Goal: Task Accomplishment & Management: Manage account settings

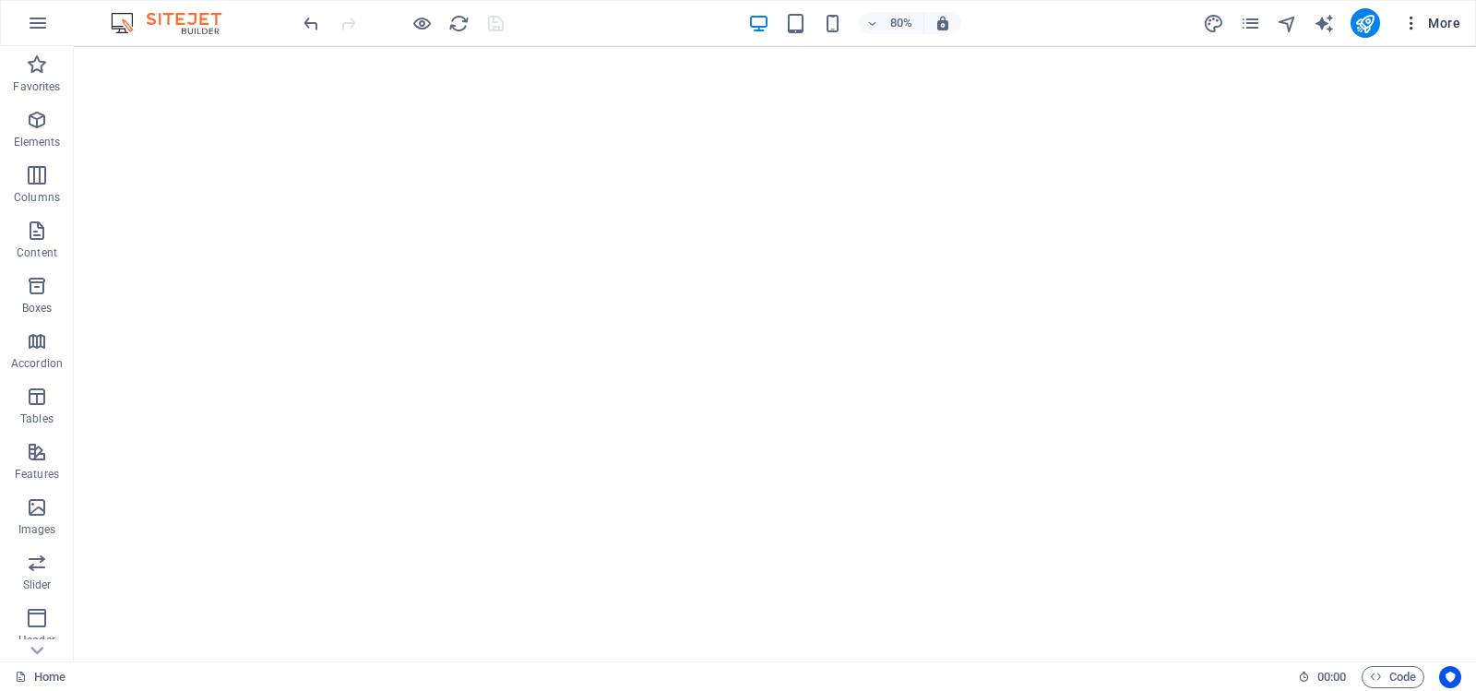
click at [1437, 21] on span "More" at bounding box center [1431, 23] width 58 height 18
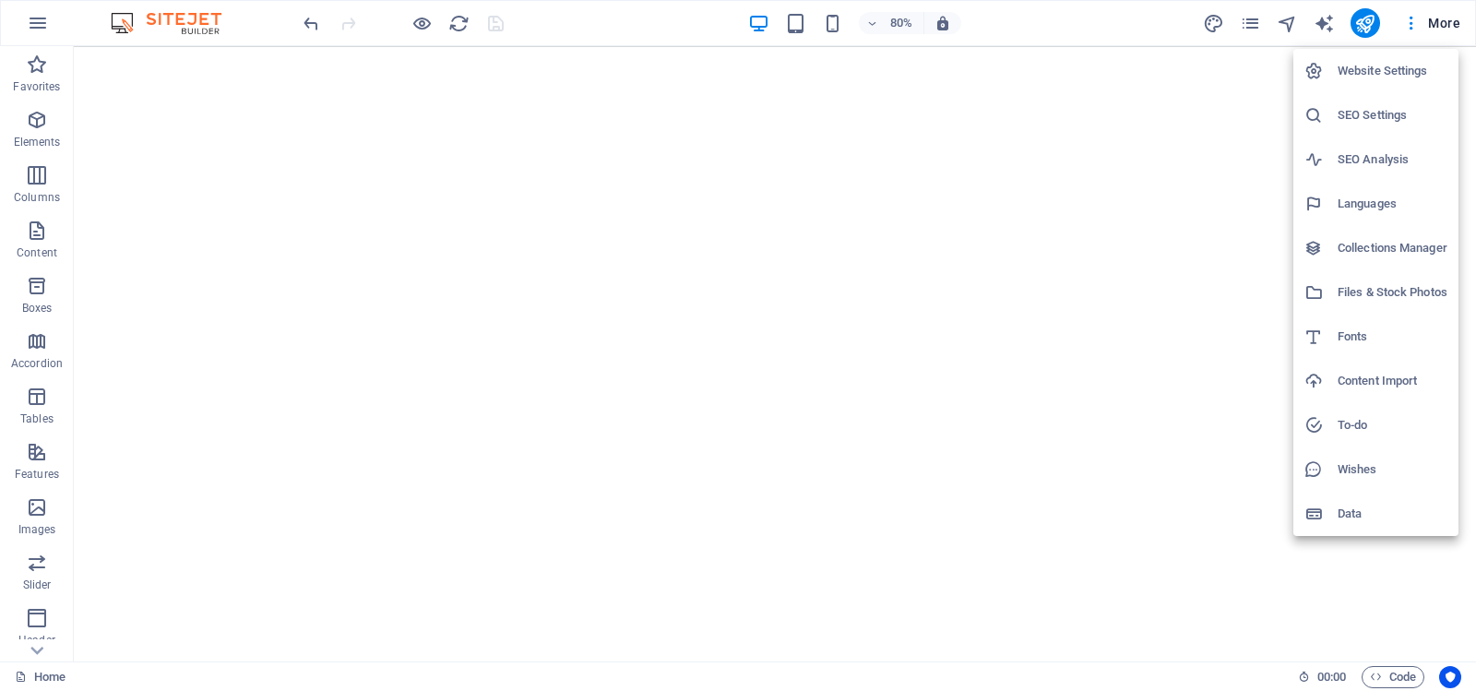
click at [1373, 70] on h6 "Website Settings" at bounding box center [1393, 71] width 110 height 22
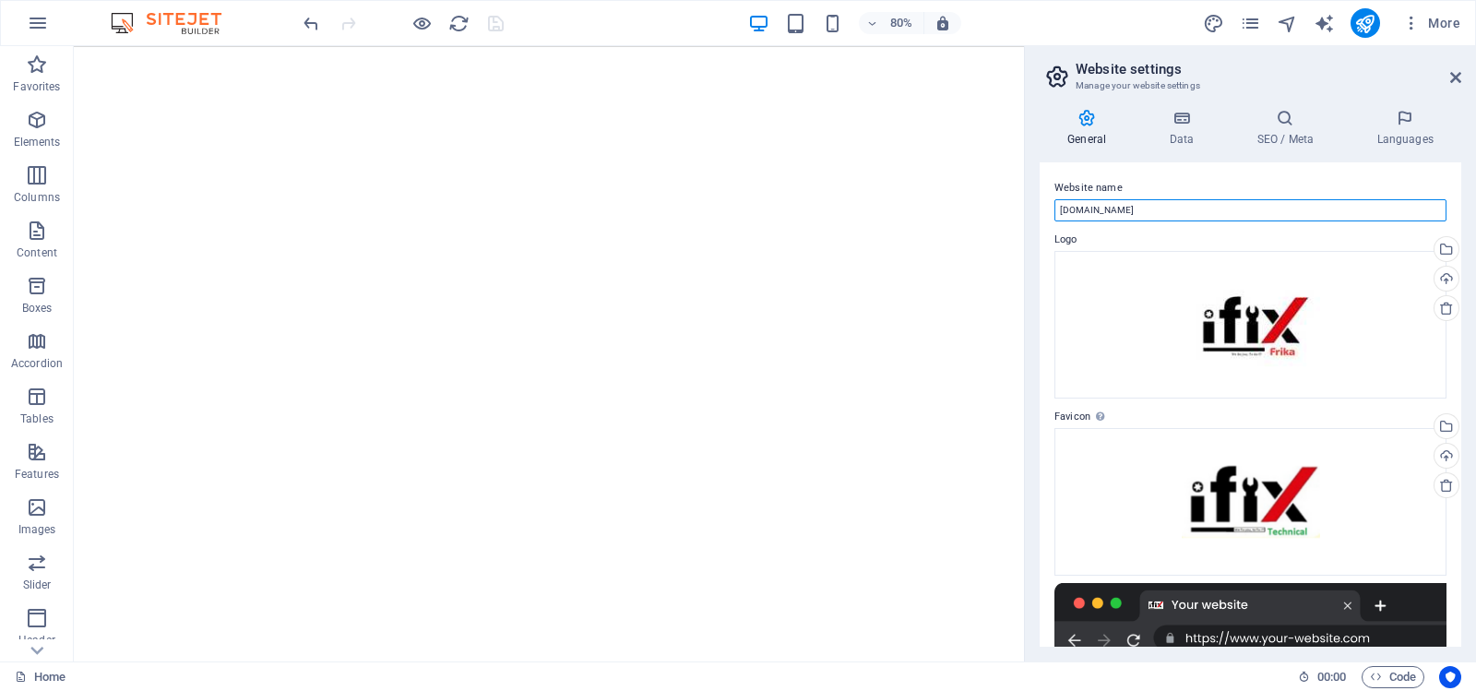
click at [1198, 212] on input "[DOMAIN_NAME]" at bounding box center [1251, 210] width 392 height 22
type input "i"
type input "[DOMAIN_NAME]"
click at [1184, 118] on icon at bounding box center [1181, 118] width 80 height 18
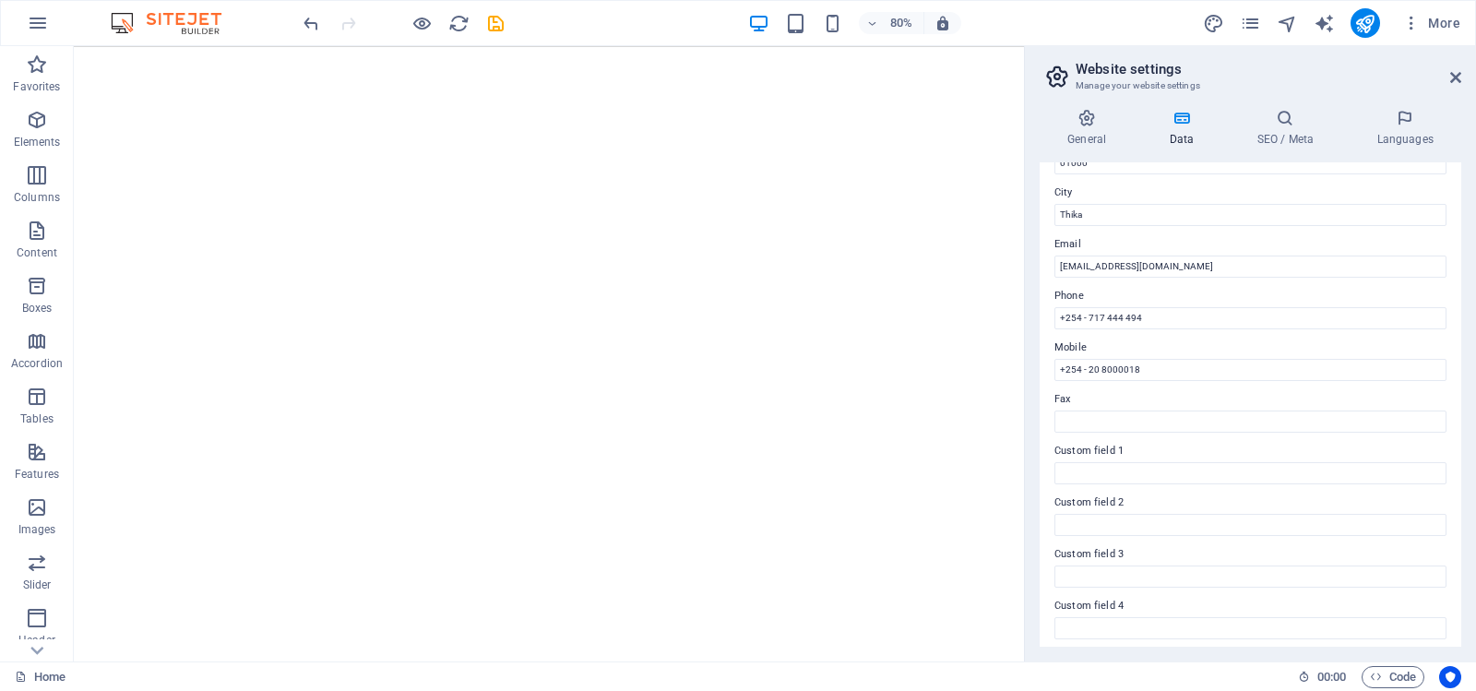
scroll to position [402, 0]
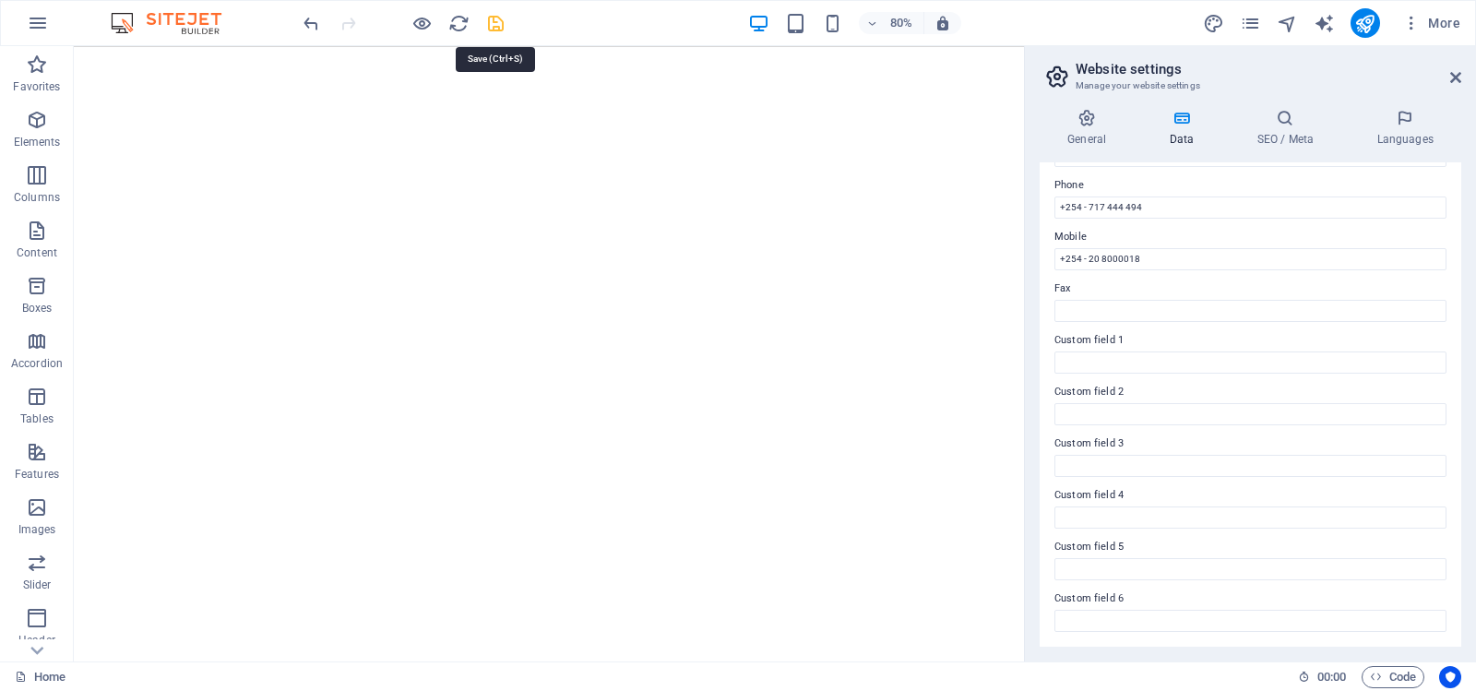
click at [495, 21] on icon "save" at bounding box center [495, 23] width 21 height 21
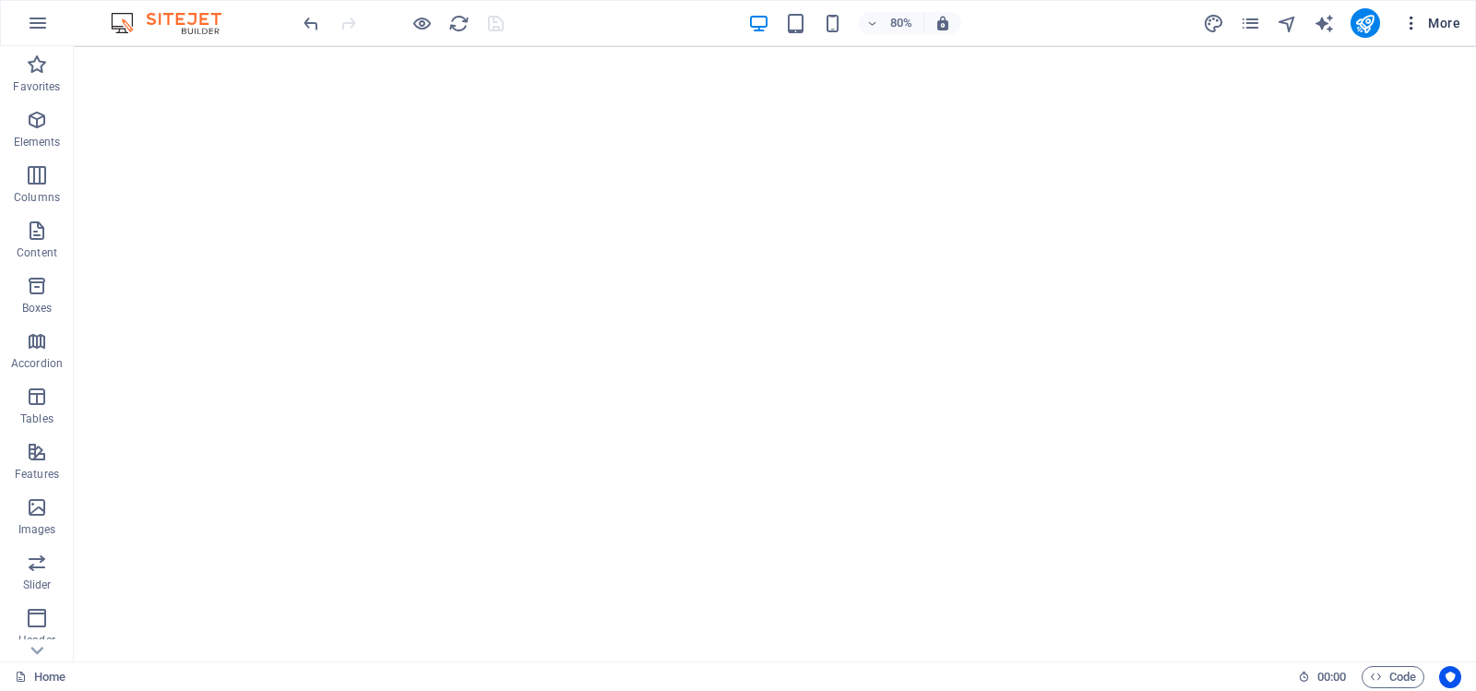
click at [1427, 19] on span "More" at bounding box center [1431, 23] width 58 height 18
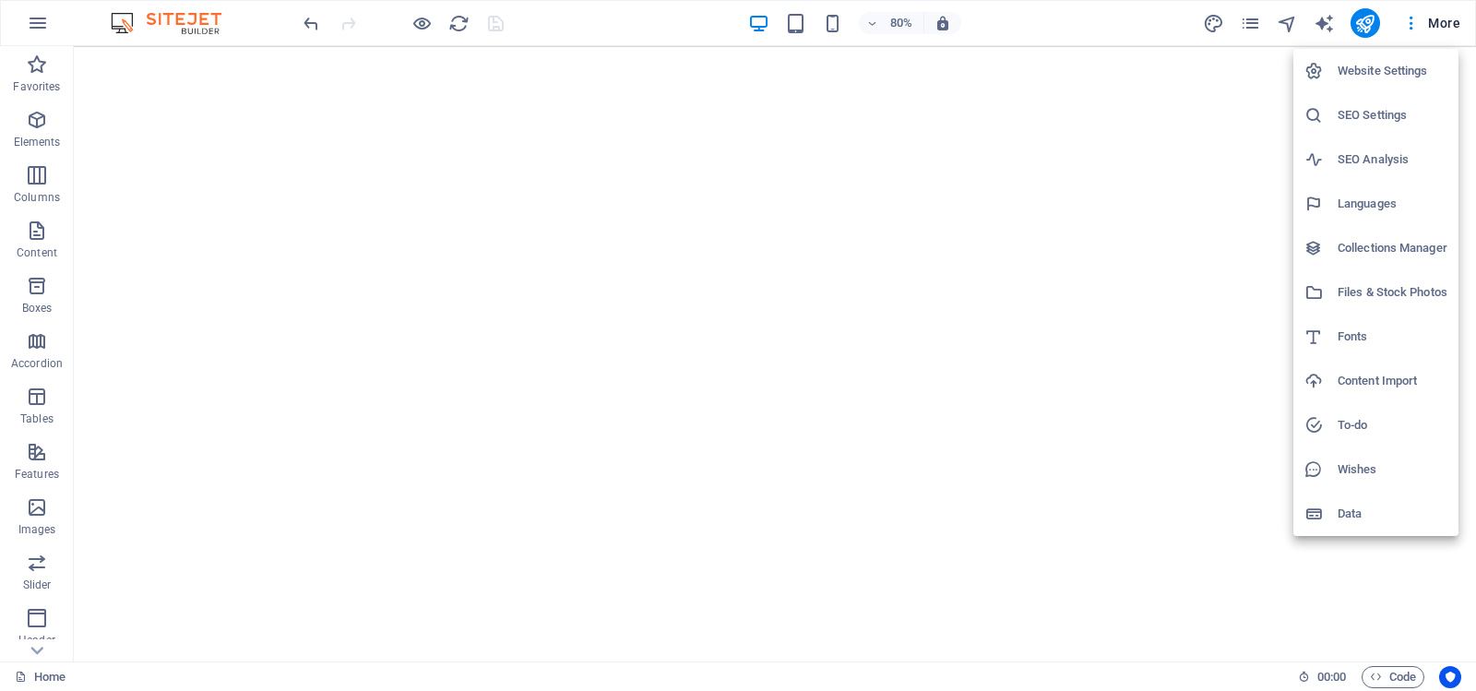
click at [1379, 66] on h6 "Website Settings" at bounding box center [1393, 71] width 110 height 22
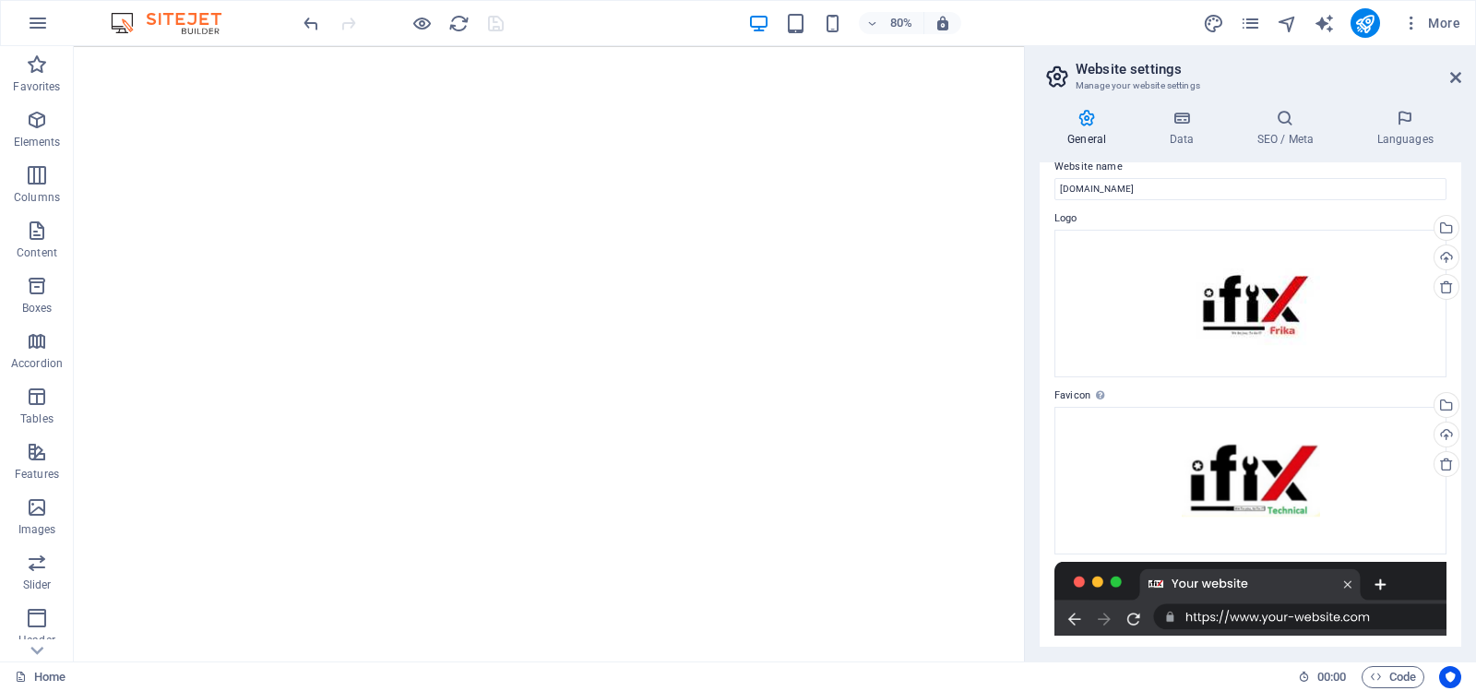
scroll to position [0, 0]
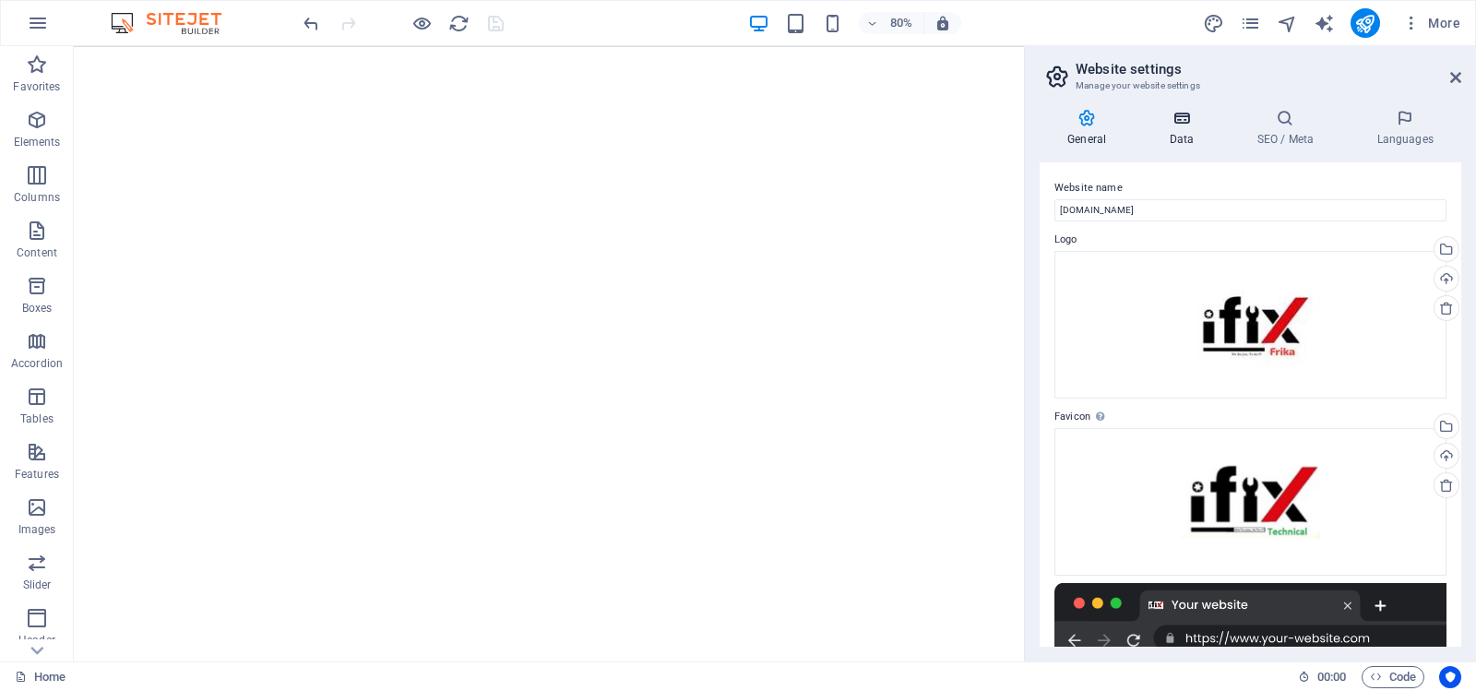
click at [1180, 116] on icon at bounding box center [1181, 118] width 80 height 18
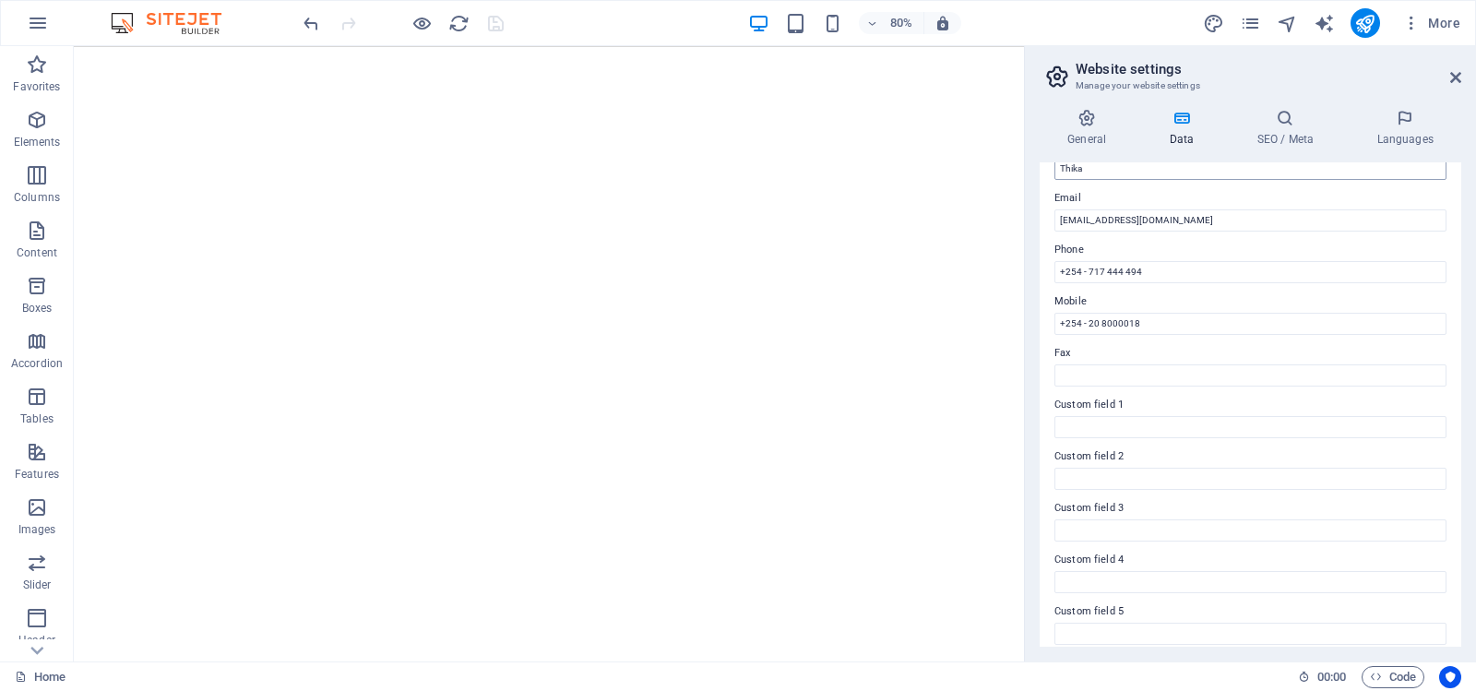
scroll to position [310, 0]
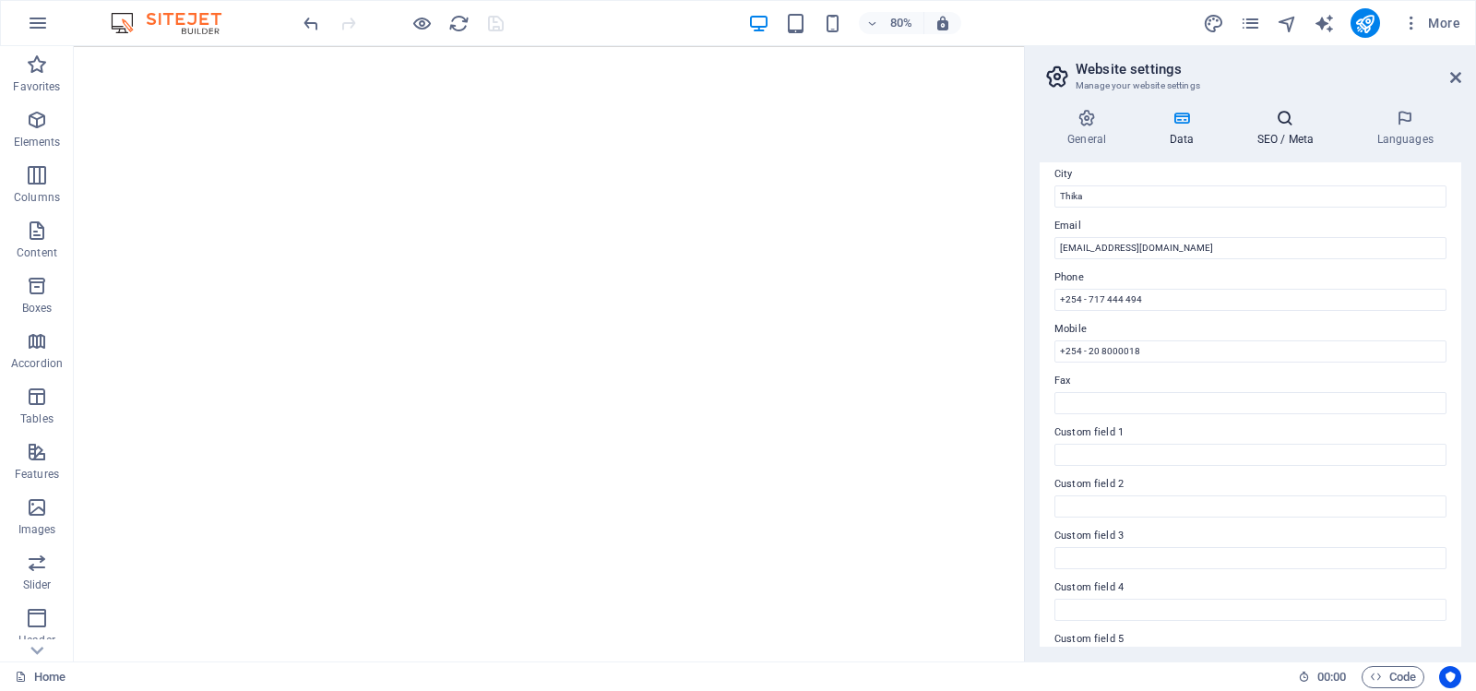
click at [1287, 119] on icon at bounding box center [1285, 118] width 113 height 18
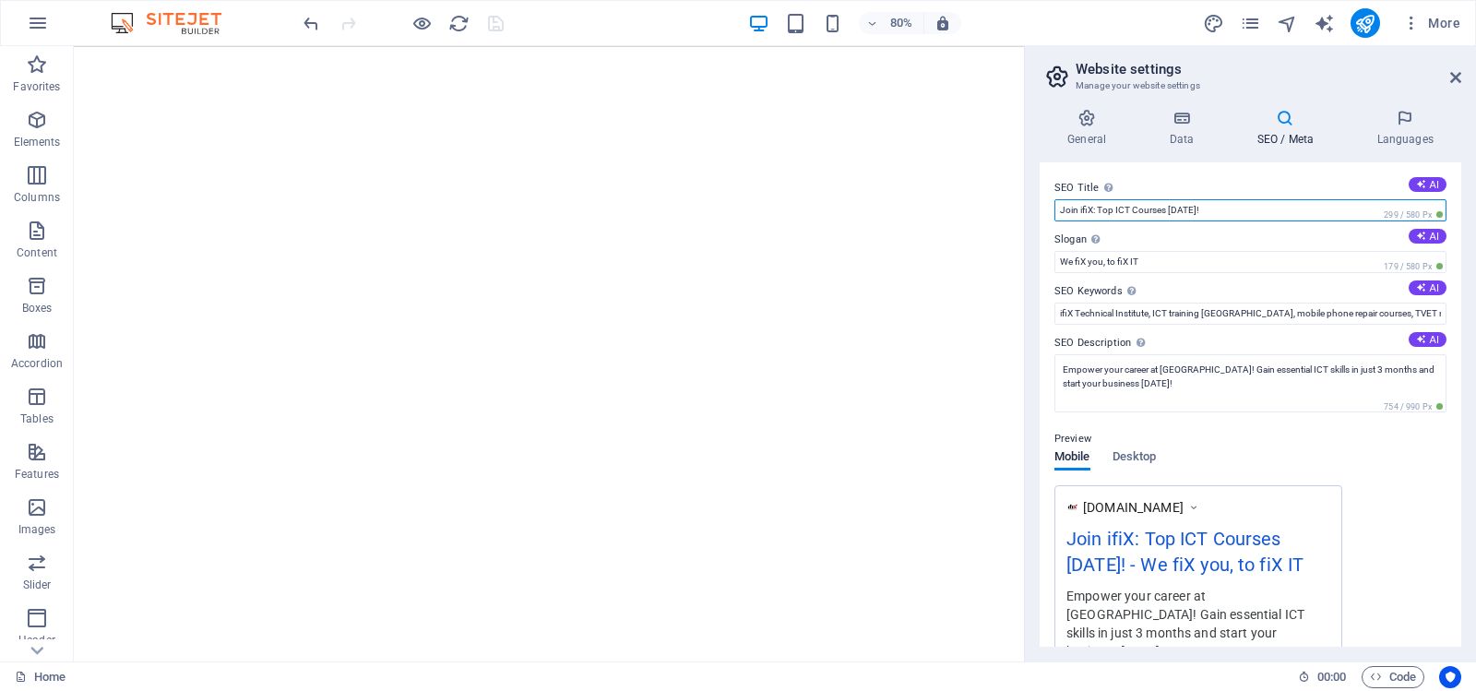
click at [1222, 211] on input "Join ifiX: Top ICT Courses [DATE]!" at bounding box center [1251, 210] width 392 height 22
paste input "ifiX Technical Institute – ICT, Electronics & Digital Skills in Thika & Online"
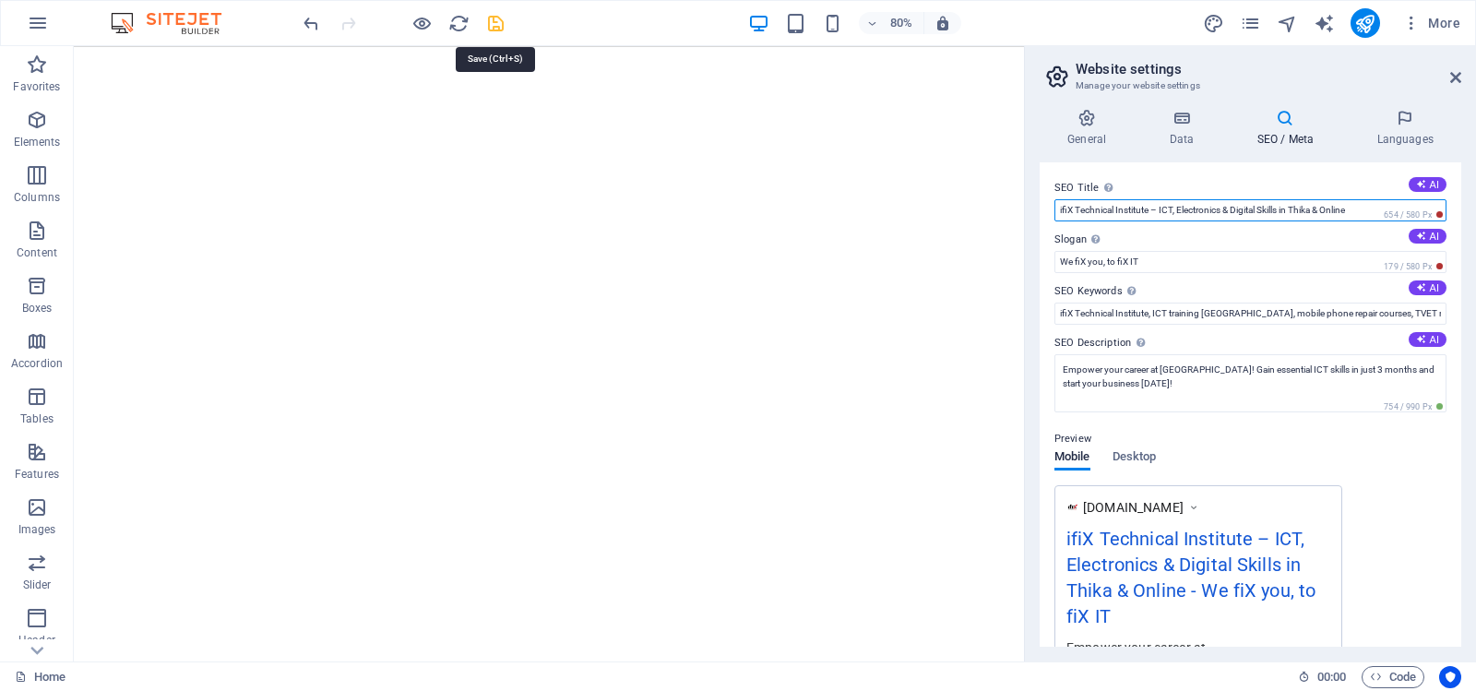
type input "ifiX Technical Institute – ICT, Electronics & Digital Skills in Thika & Online"
click at [495, 22] on icon "save" at bounding box center [495, 23] width 21 height 21
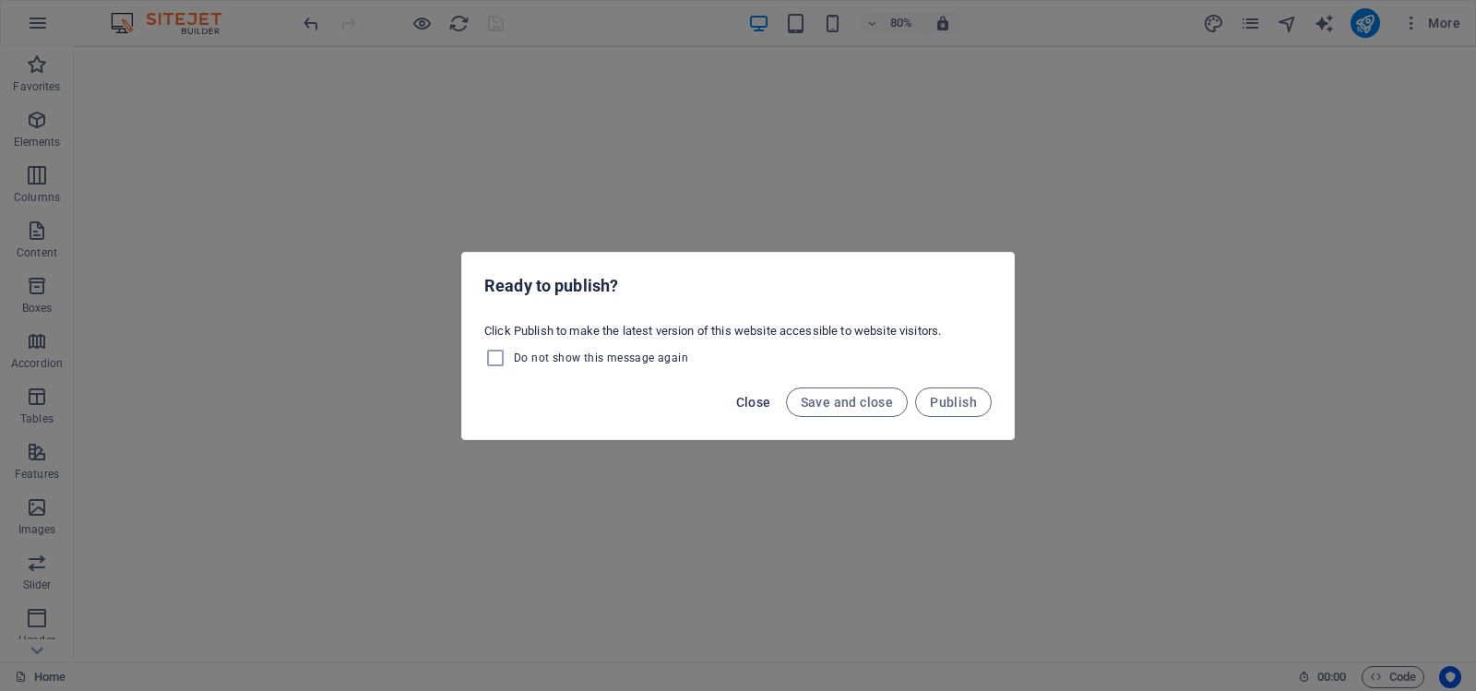
click at [756, 402] on span "Close" at bounding box center [753, 402] width 35 height 15
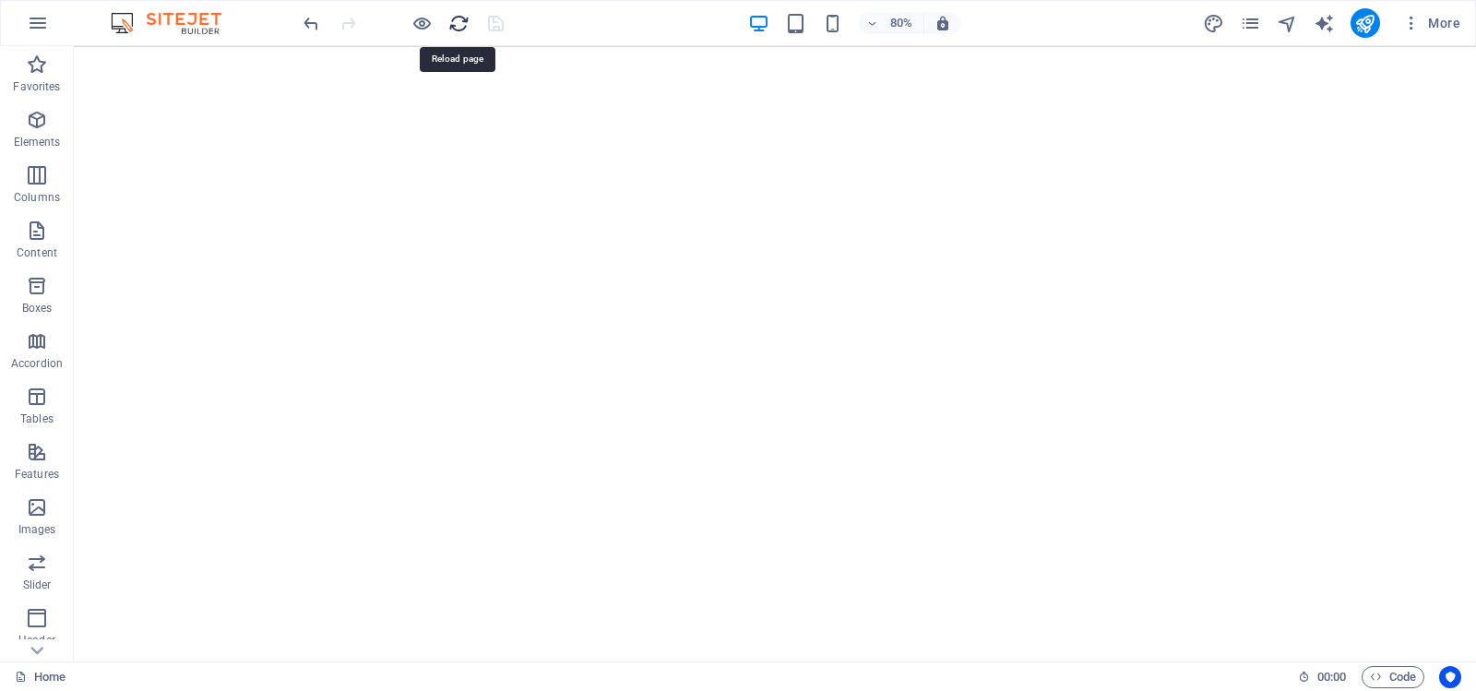
click at [460, 18] on icon "reload" at bounding box center [458, 23] width 21 height 21
click at [1446, 20] on span "More" at bounding box center [1431, 23] width 58 height 18
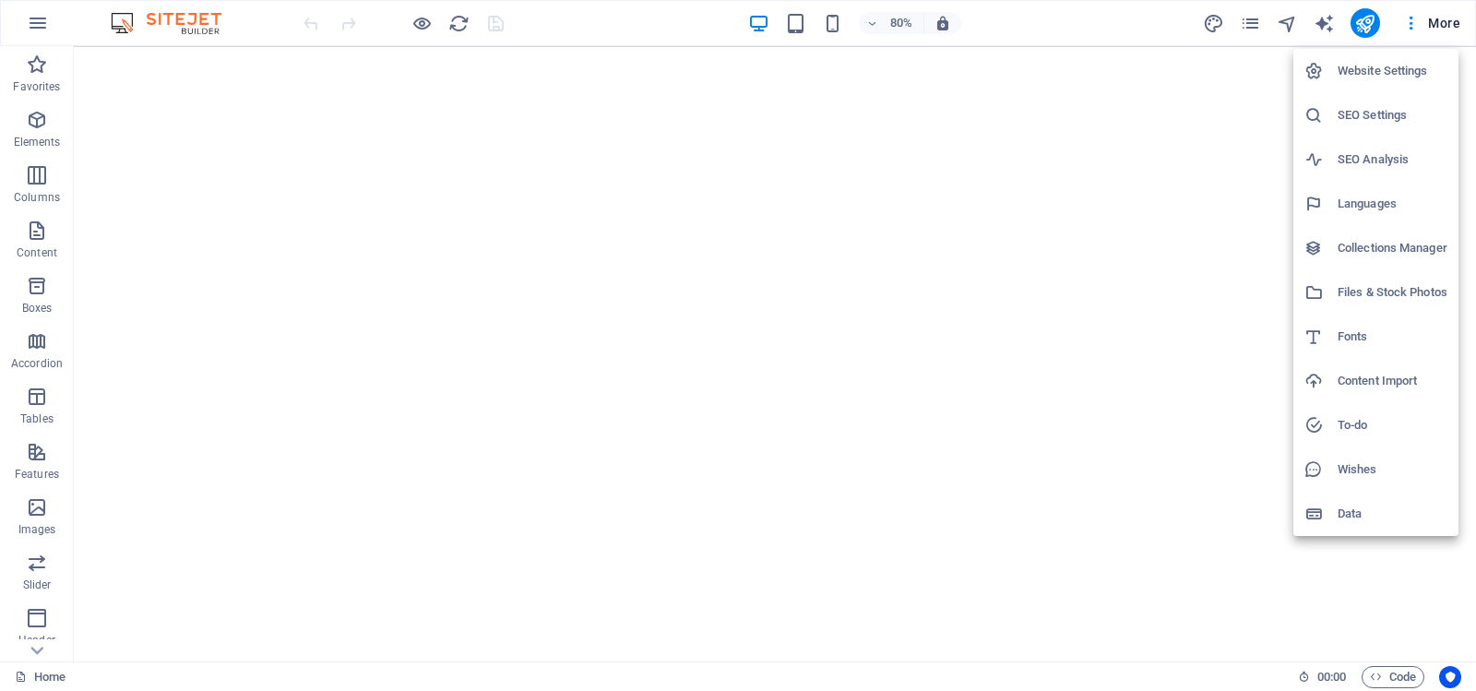
click at [1364, 66] on h6 "Website Settings" at bounding box center [1393, 71] width 110 height 22
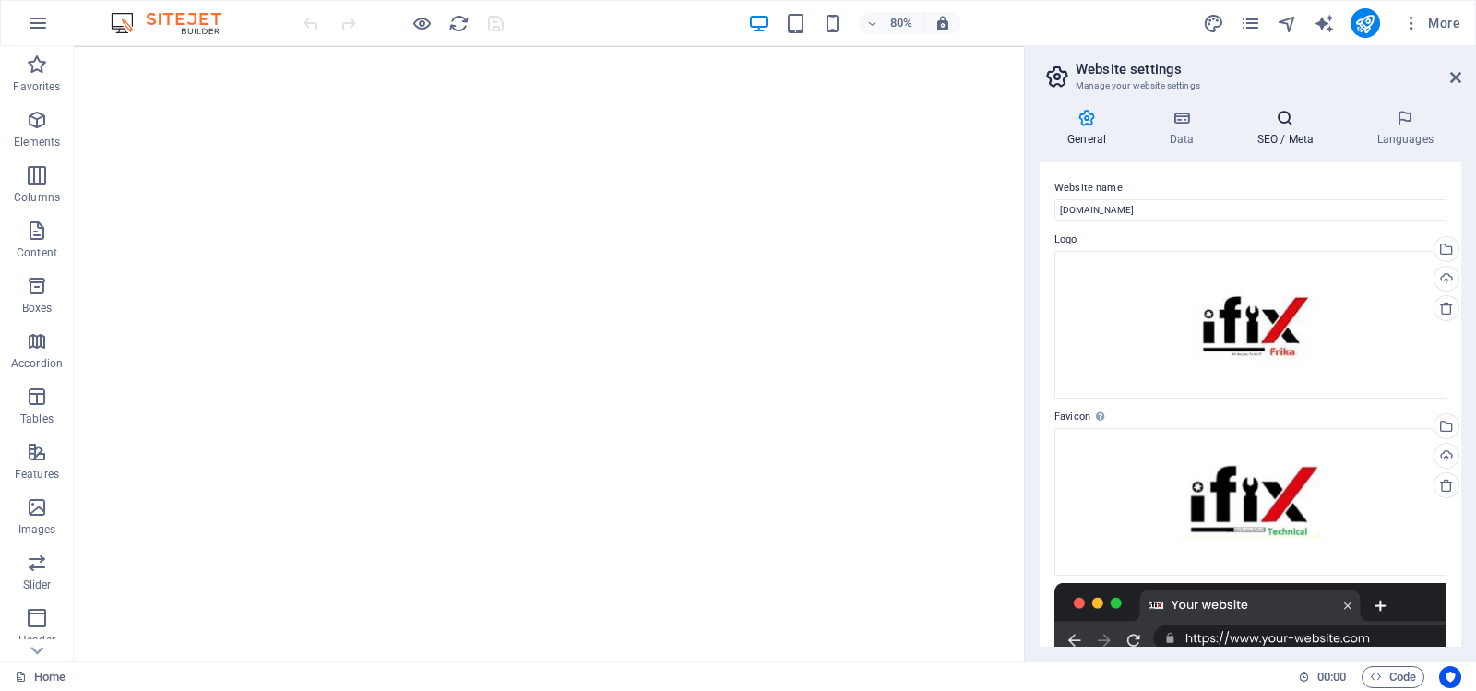
click at [1284, 123] on icon at bounding box center [1285, 118] width 113 height 18
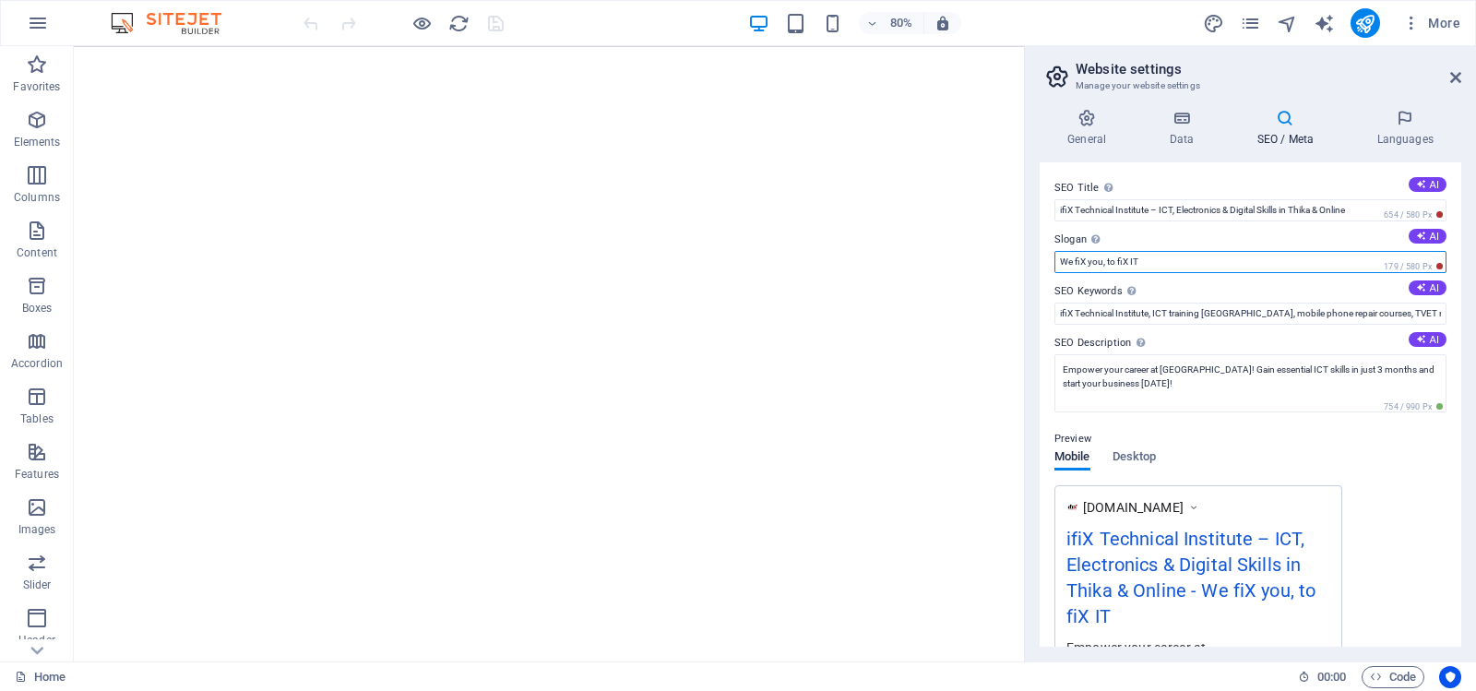
click at [1061, 263] on input "We fiX you, to fiX IT" at bounding box center [1251, 262] width 392 height 22
type input "Don't fid X: We fiX you, to fiX IT"
click at [1244, 235] on label "Slogan The slogan of your website. AI" at bounding box center [1251, 240] width 392 height 22
click at [1244, 251] on input "Don't fid X: We fiX you, to fiX IT" at bounding box center [1251, 262] width 392 height 22
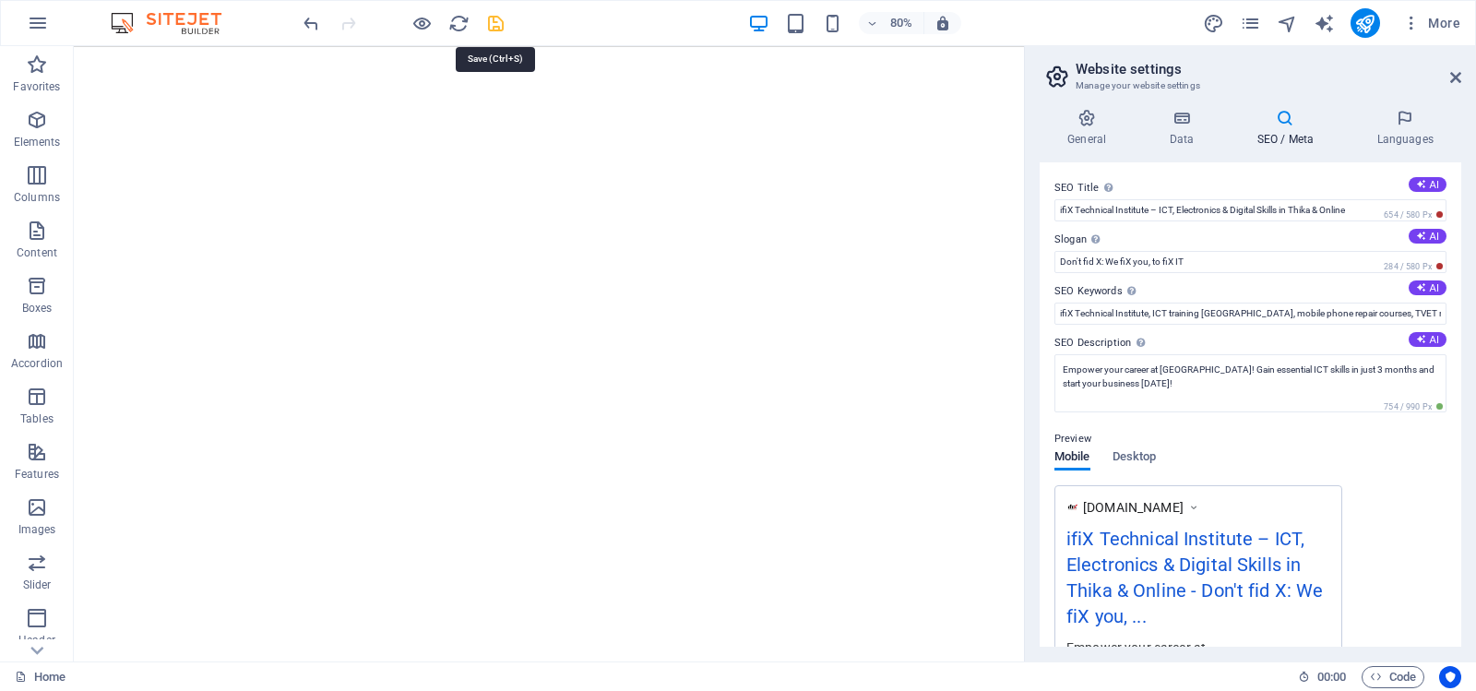
click at [494, 22] on icon "save" at bounding box center [495, 23] width 21 height 21
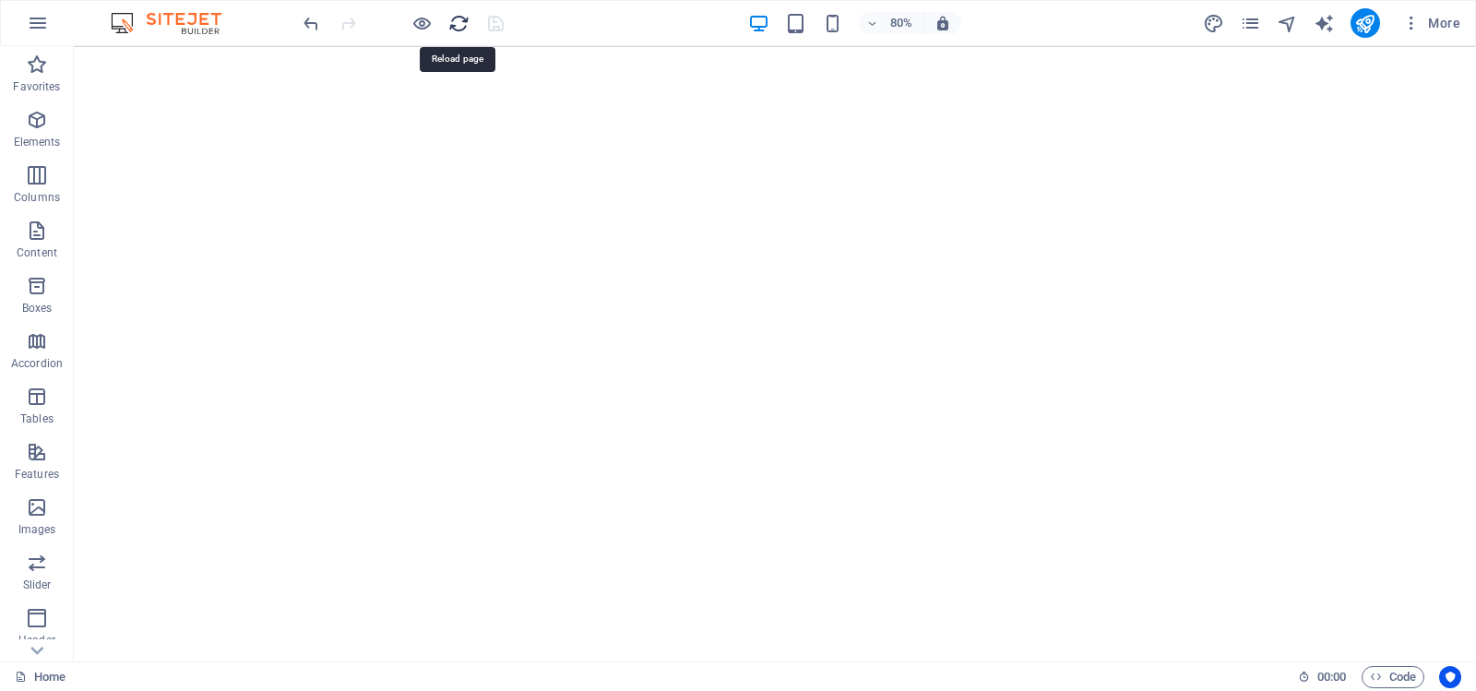
click at [459, 25] on icon "reload" at bounding box center [458, 23] width 21 height 21
click at [1441, 17] on span "More" at bounding box center [1431, 23] width 58 height 18
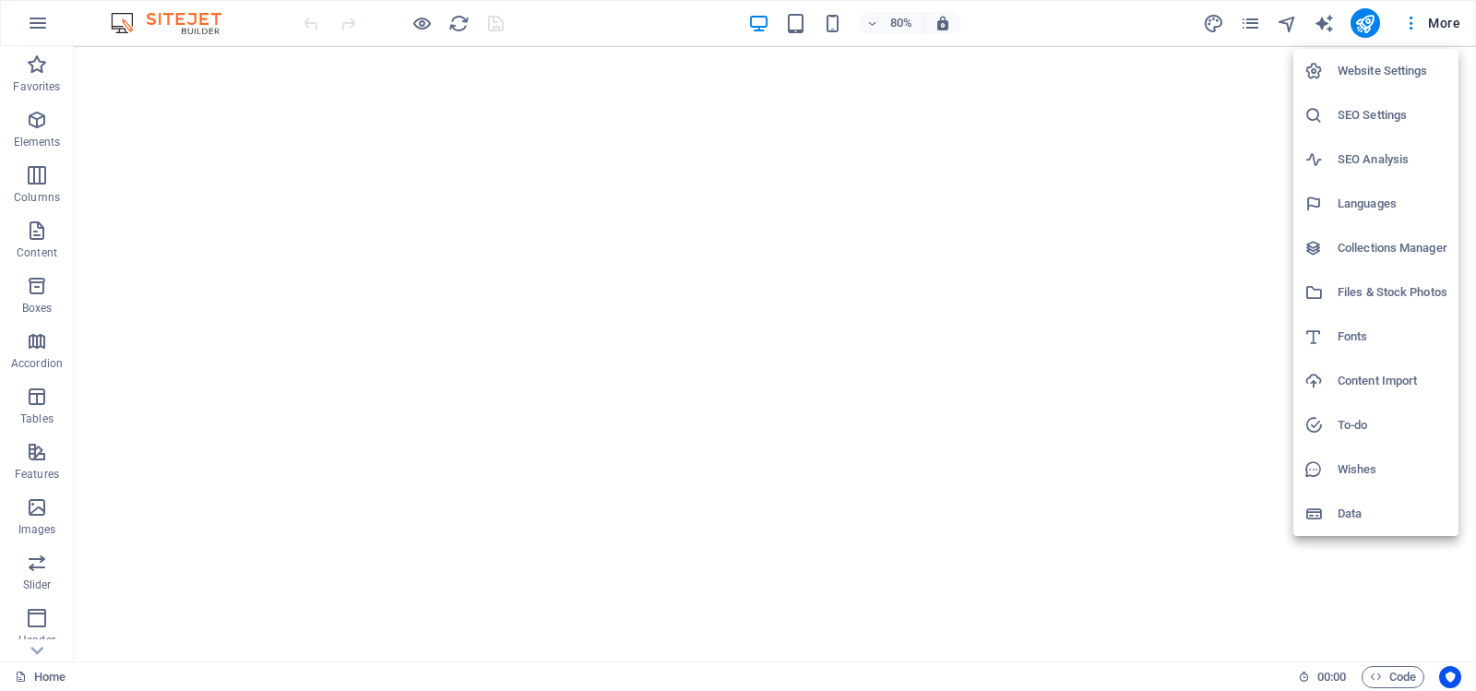
click at [1365, 67] on h6 "Website Settings" at bounding box center [1393, 71] width 110 height 22
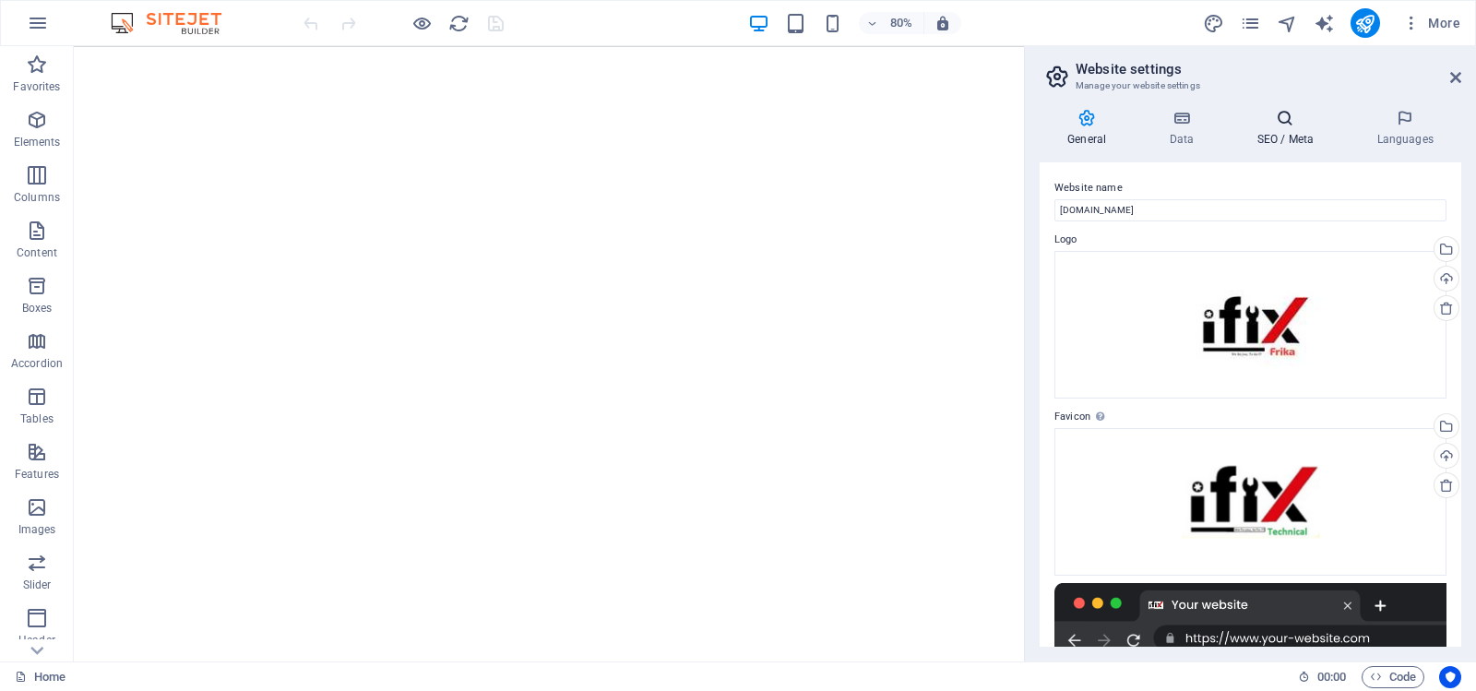
click at [1291, 118] on icon at bounding box center [1285, 118] width 113 height 18
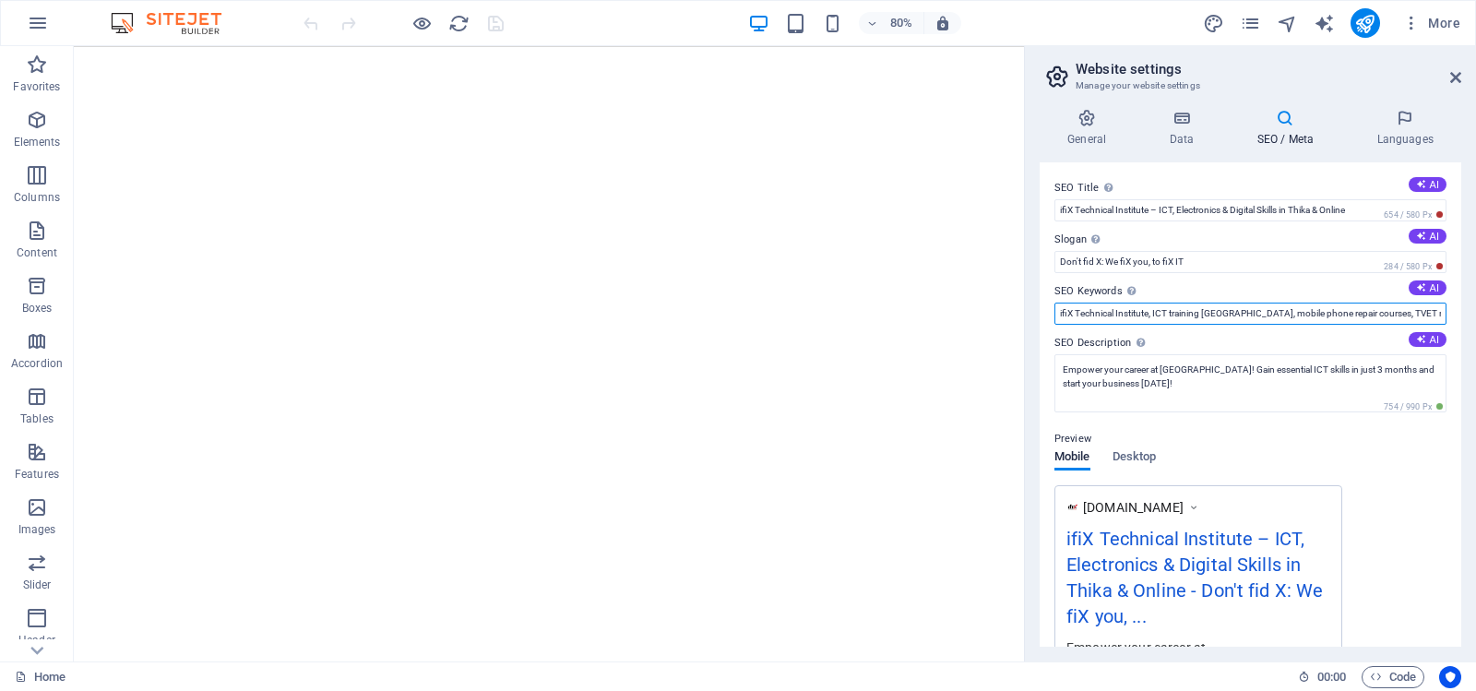
click at [1254, 315] on input "ifiX Technical Institute, ICT training [GEOGRAPHIC_DATA], mobile phone repair c…" at bounding box center [1251, 314] width 392 height 22
click at [1129, 313] on input "ifiX Technical Institute, ICT training [GEOGRAPHIC_DATA], mobile phone repair c…" at bounding box center [1251, 314] width 392 height 22
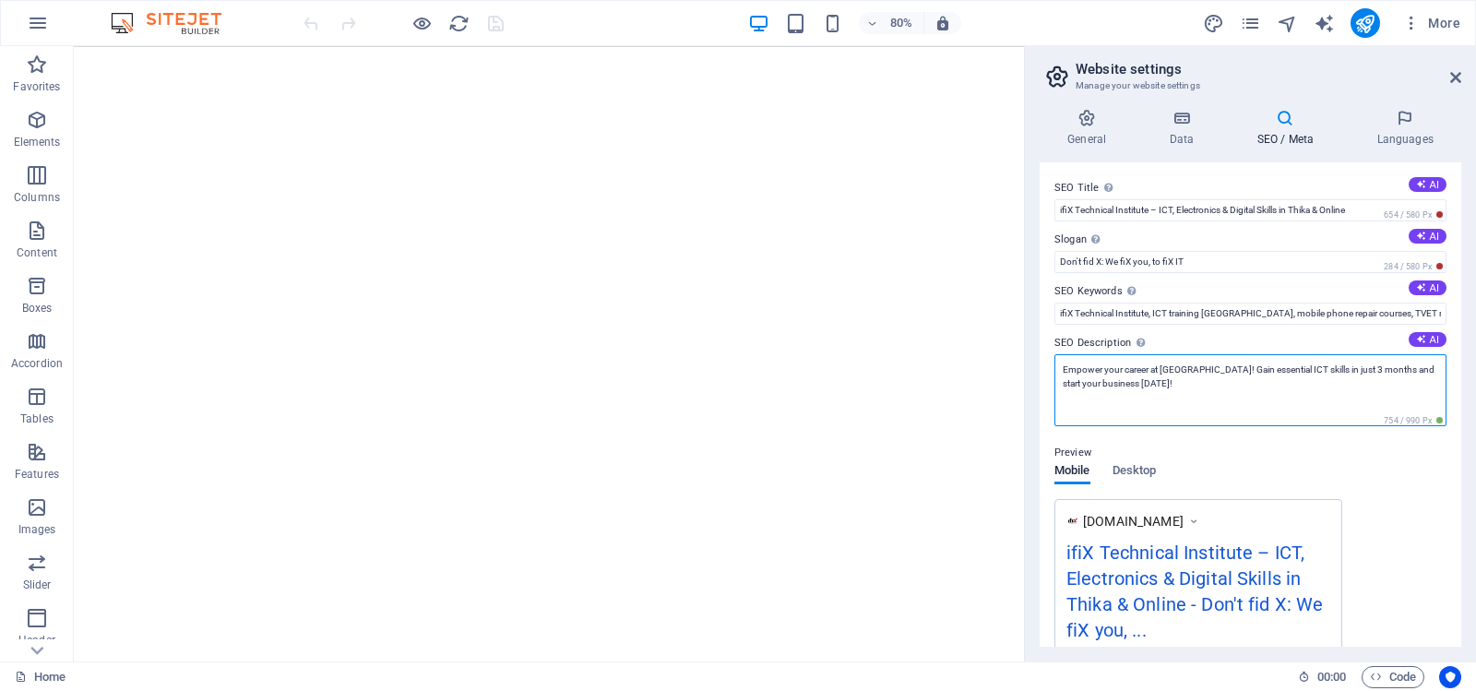
click at [1198, 378] on textarea "Empower your career at [GEOGRAPHIC_DATA]! Gain essential ICT skills in just 3 m…" at bounding box center [1251, 390] width 392 height 72
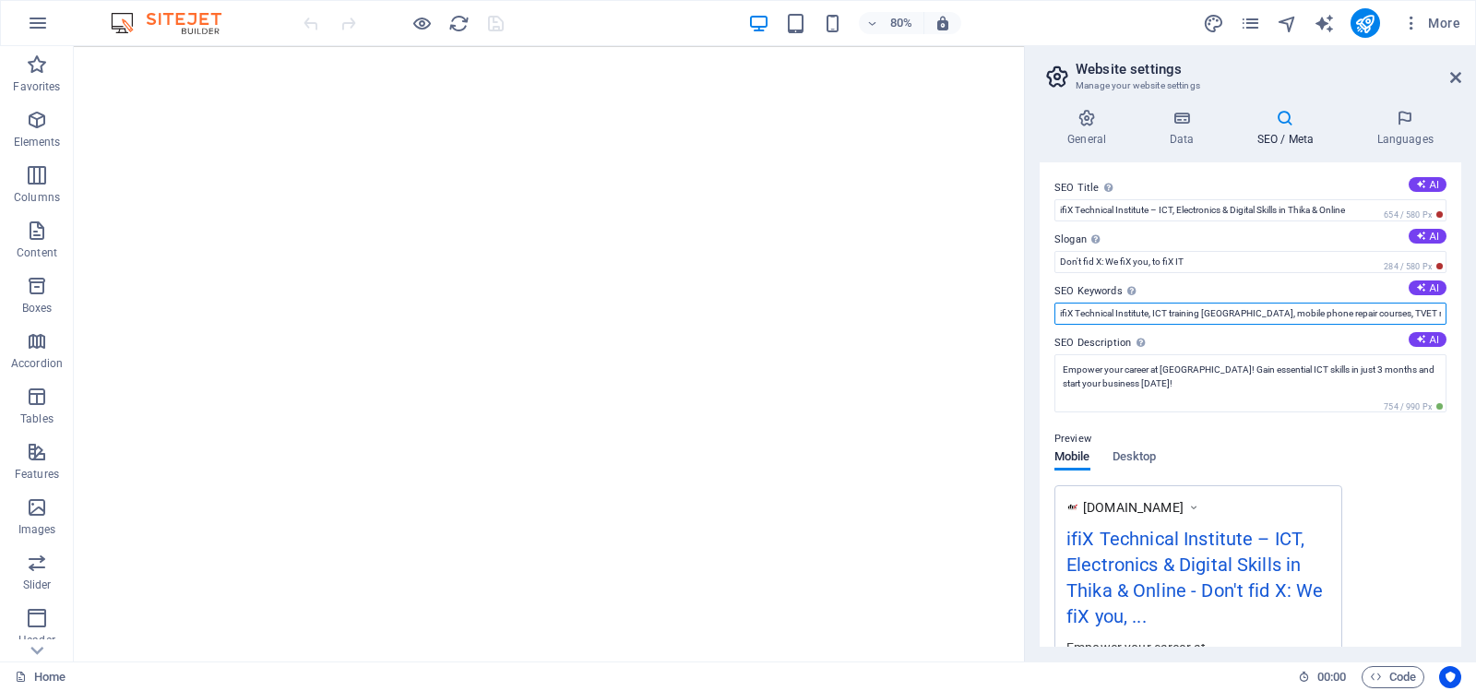
click at [1192, 311] on input "ifiX Technical Institute, ICT training [GEOGRAPHIC_DATA], mobile phone repair c…" at bounding box center [1251, 314] width 392 height 22
paste input "– TVET‑registered college in [GEOGRAPHIC_DATA] offering ICT skills training, co…"
type input "ifiX Technical Institute – TVET‑registered college in [GEOGRAPHIC_DATA] offerin…"
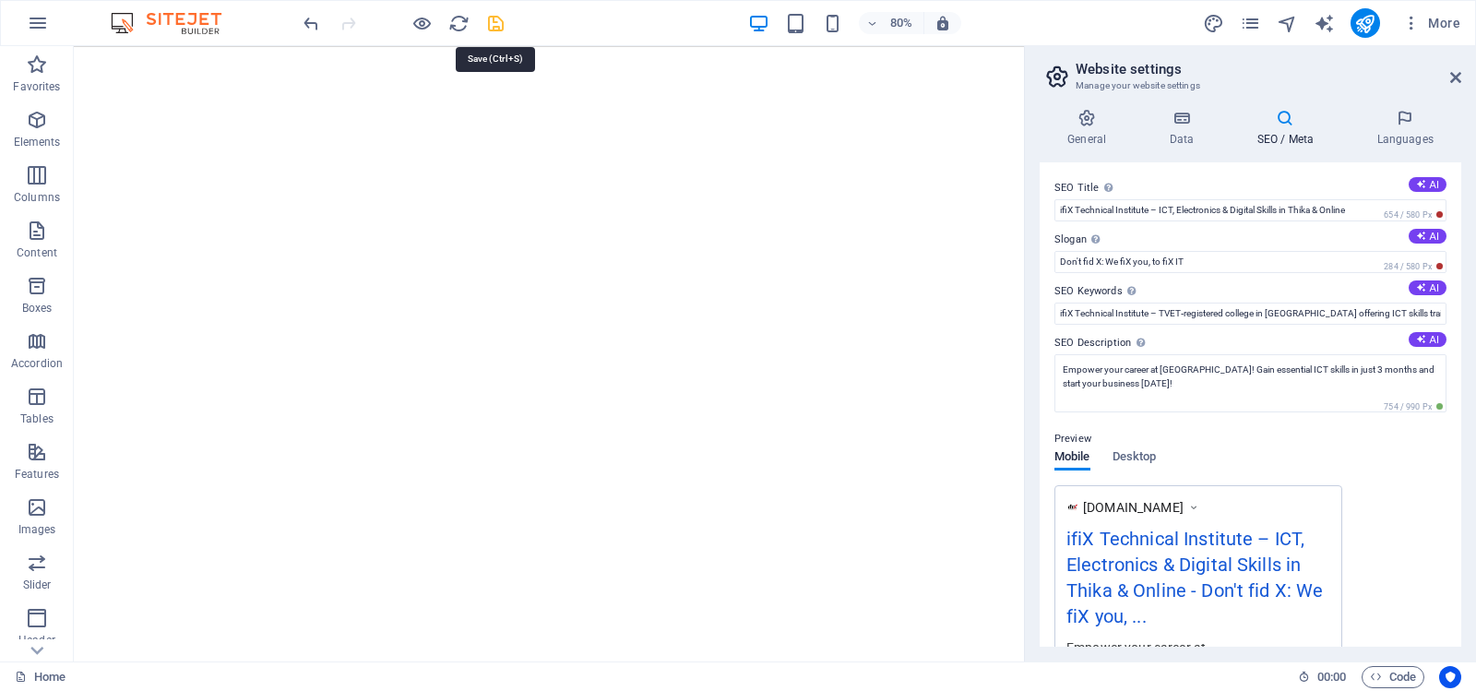
click at [494, 21] on icon "save" at bounding box center [495, 23] width 21 height 21
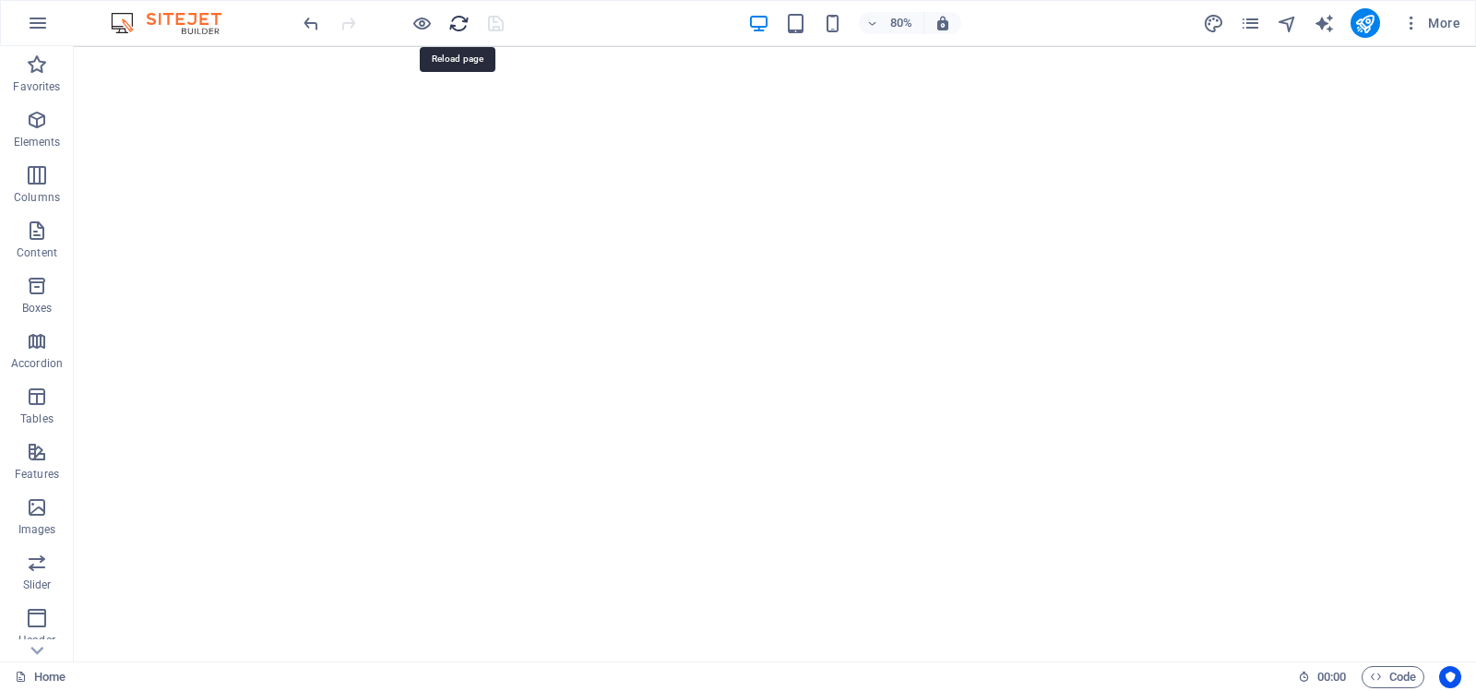
click at [457, 25] on icon "reload" at bounding box center [458, 23] width 21 height 21
click at [1412, 23] on icon "button" at bounding box center [1411, 23] width 18 height 18
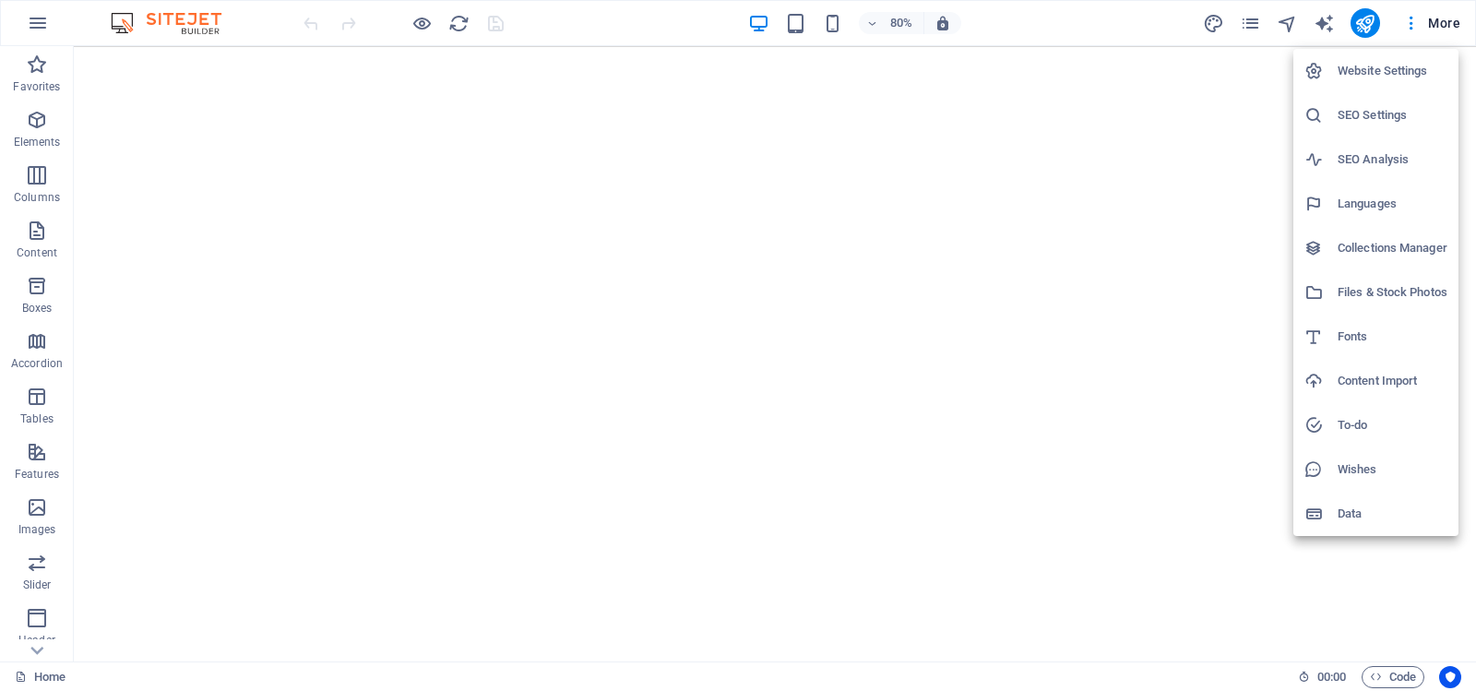
click at [1377, 66] on h6 "Website Settings" at bounding box center [1393, 71] width 110 height 22
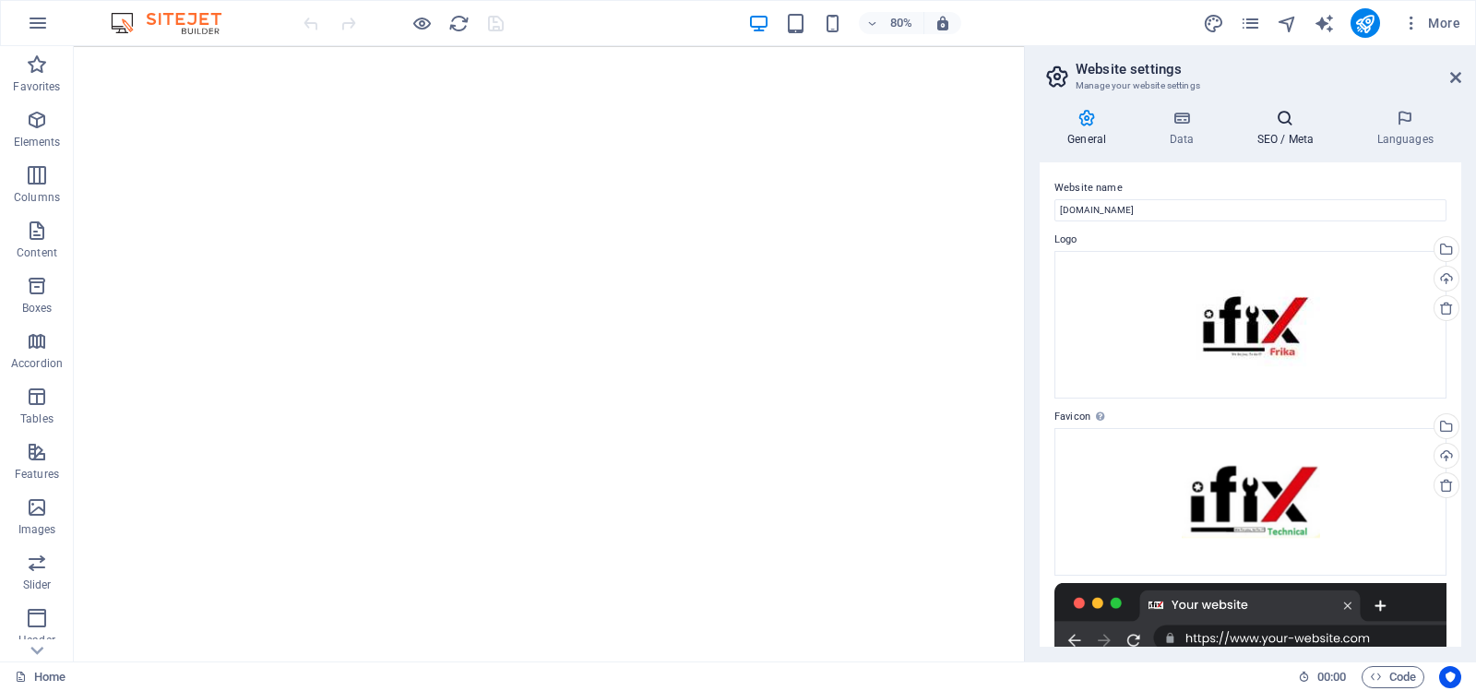
click at [1285, 119] on icon at bounding box center [1285, 118] width 113 height 18
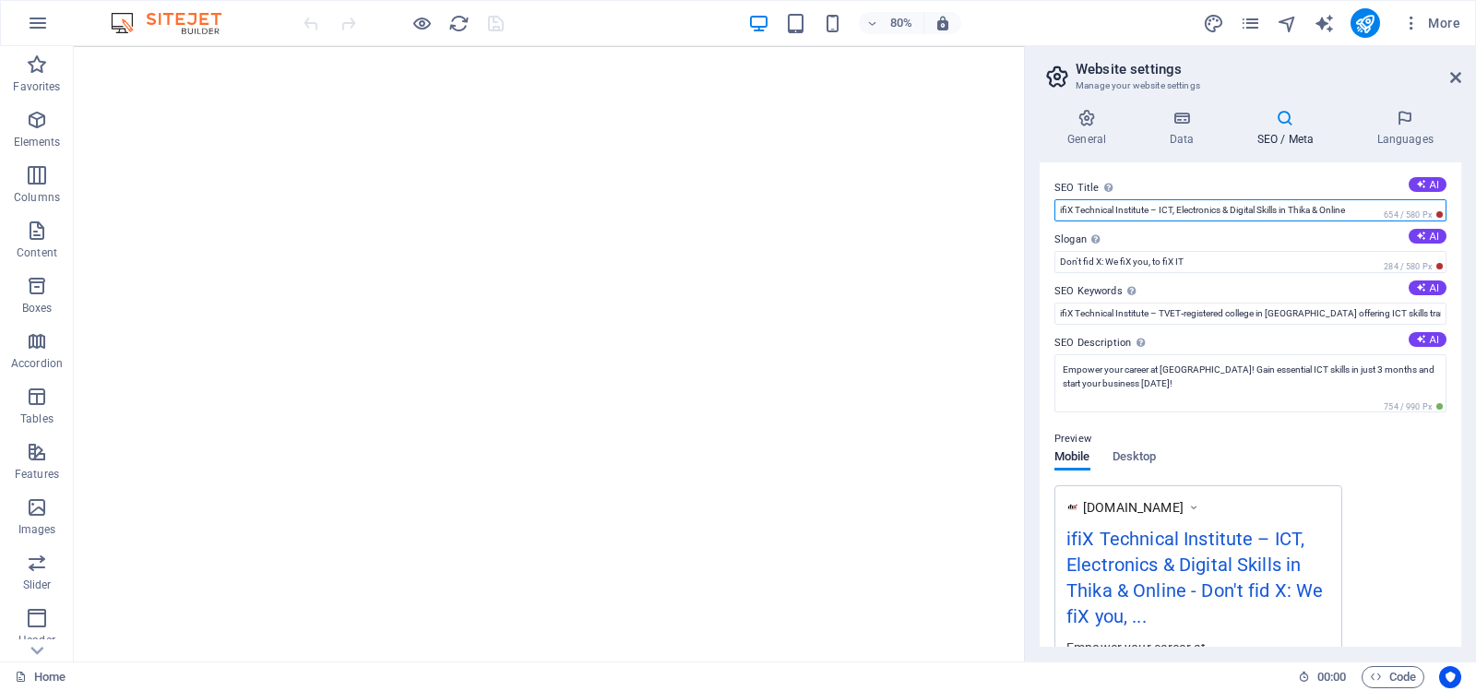
click at [1263, 210] on input "ifiX Technical Institute – ICT, Electronics & Digital Skills in Thika & Online" at bounding box center [1251, 210] width 392 height 22
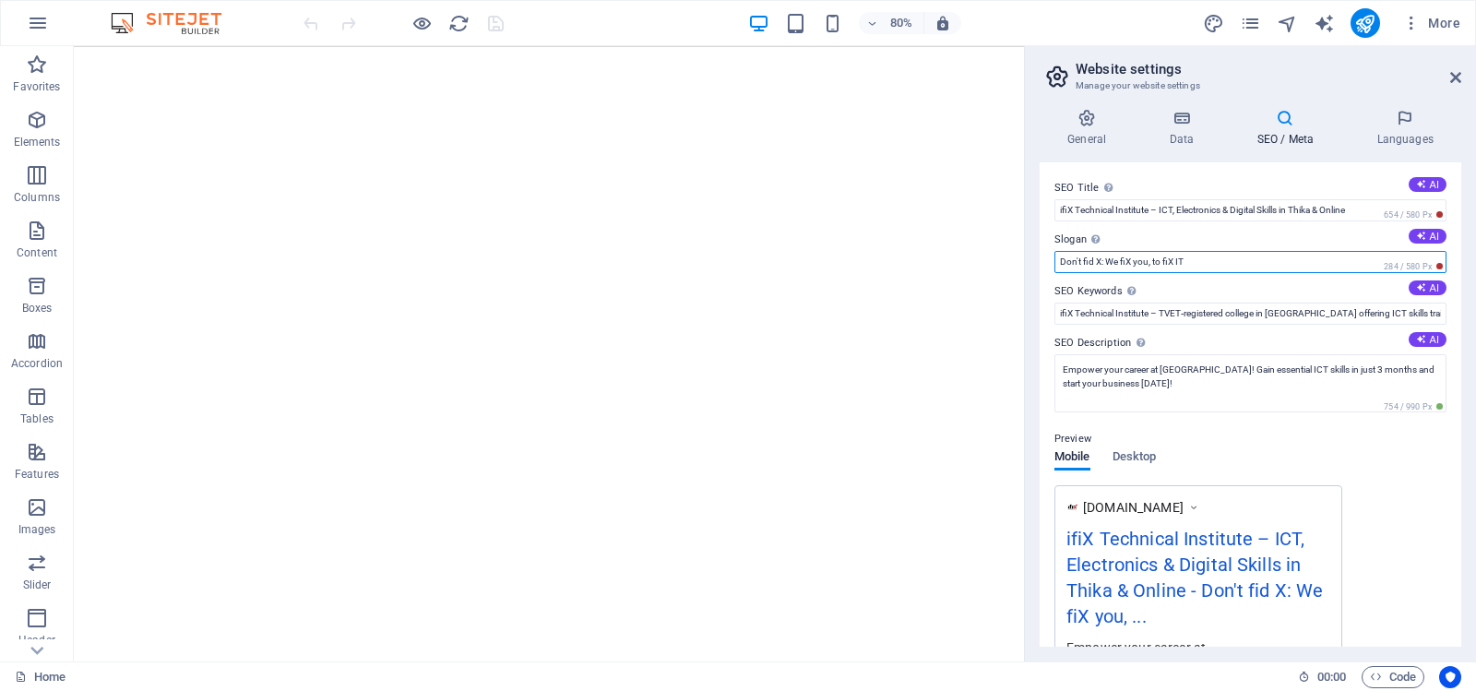
drag, startPoint x: 1199, startPoint y: 264, endPoint x: 1055, endPoint y: 263, distance: 143.9
click at [1055, 263] on input "Don't fid X: We fiX you, to fiX IT" at bounding box center [1251, 262] width 392 height 22
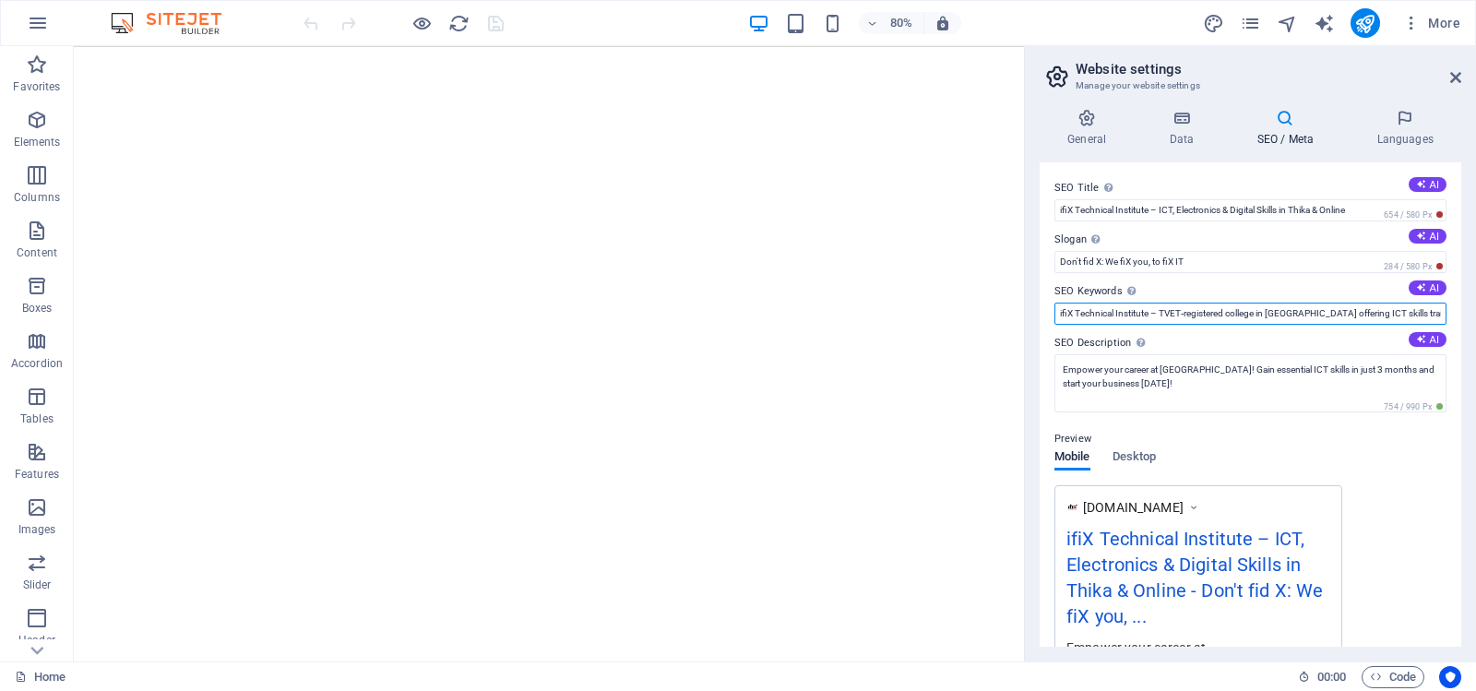
click at [1184, 311] on input "ifiX Technical Institute – TVET‑registered college in [GEOGRAPHIC_DATA] offerin…" at bounding box center [1251, 314] width 392 height 22
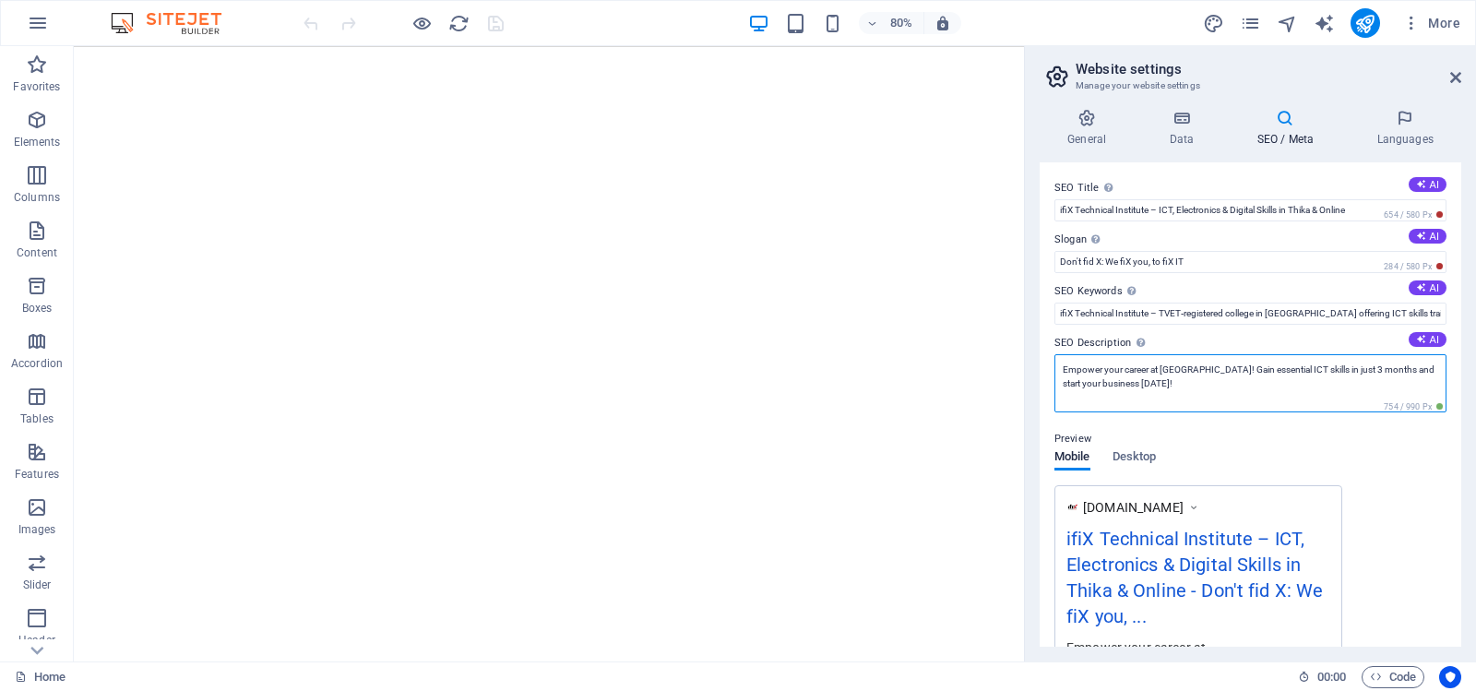
click at [1171, 373] on textarea "Empower your career at [GEOGRAPHIC_DATA]! Gain essential ICT skills in just 3 m…" at bounding box center [1251, 383] width 392 height 58
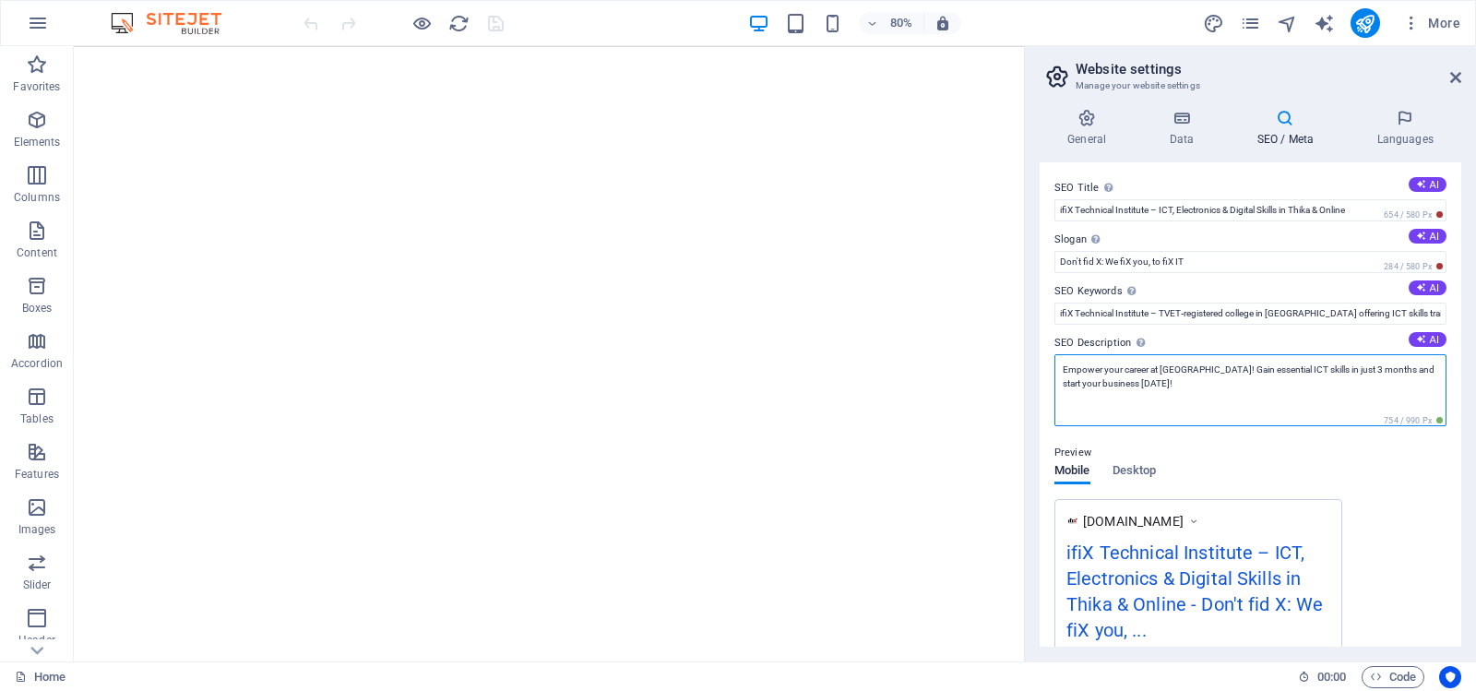
click at [1208, 386] on textarea "Empower your career at [GEOGRAPHIC_DATA]! Gain essential ICT skills in just 3 m…" at bounding box center [1251, 390] width 392 height 72
paste textarea "ifiX Technical Institute – TVET‑registered college in [GEOGRAPHIC_DATA] & onlin…"
type textarea "ifiX Technical Institute – TVET‑registered college in [GEOGRAPHIC_DATA] & onlin…"
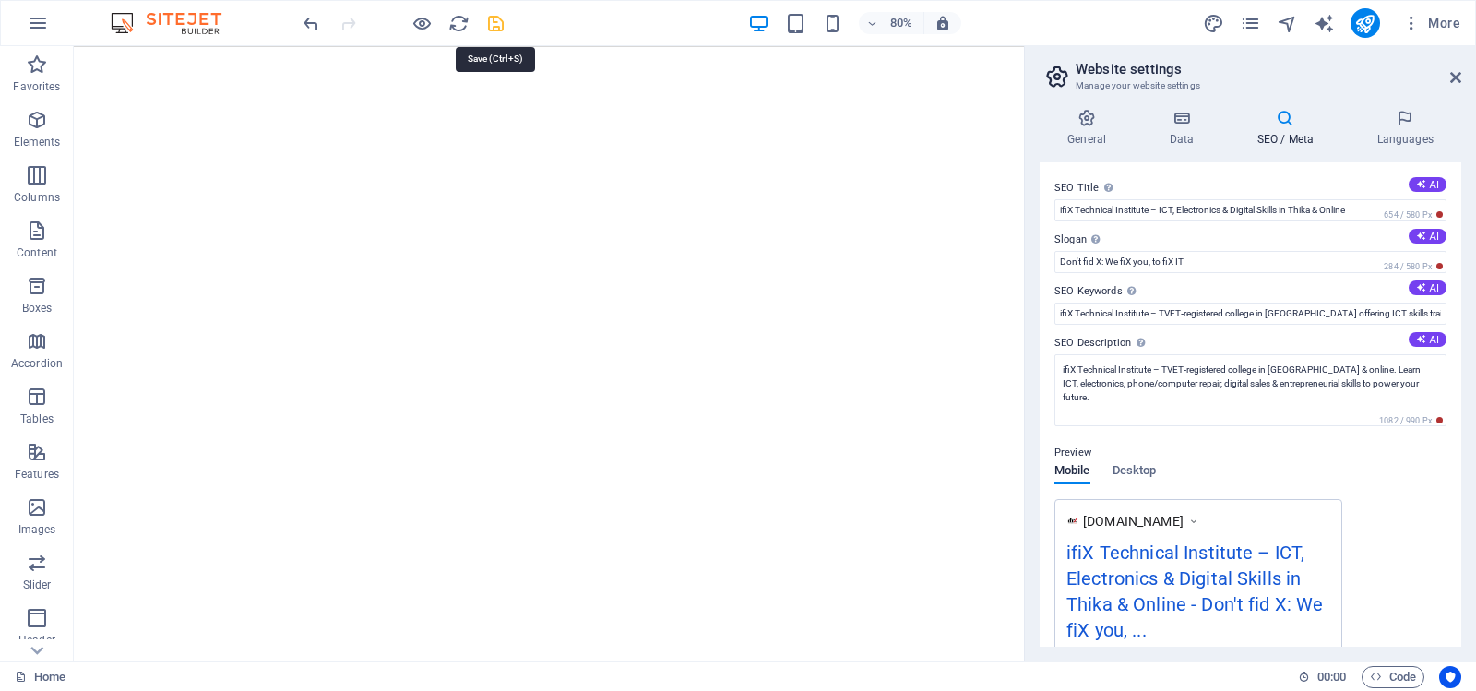
click at [493, 23] on icon "save" at bounding box center [495, 23] width 21 height 21
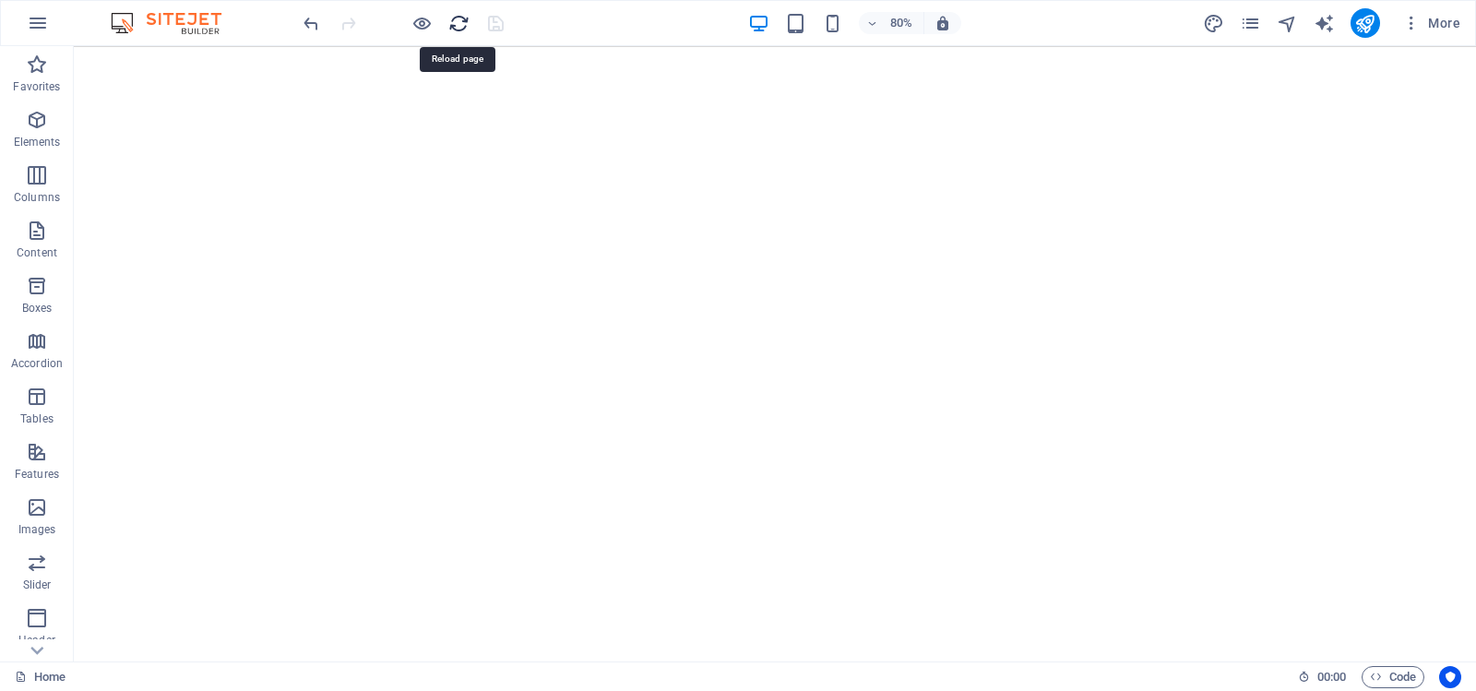
click at [457, 24] on icon "reload" at bounding box center [458, 23] width 21 height 21
click at [1415, 20] on icon "button" at bounding box center [1411, 23] width 18 height 18
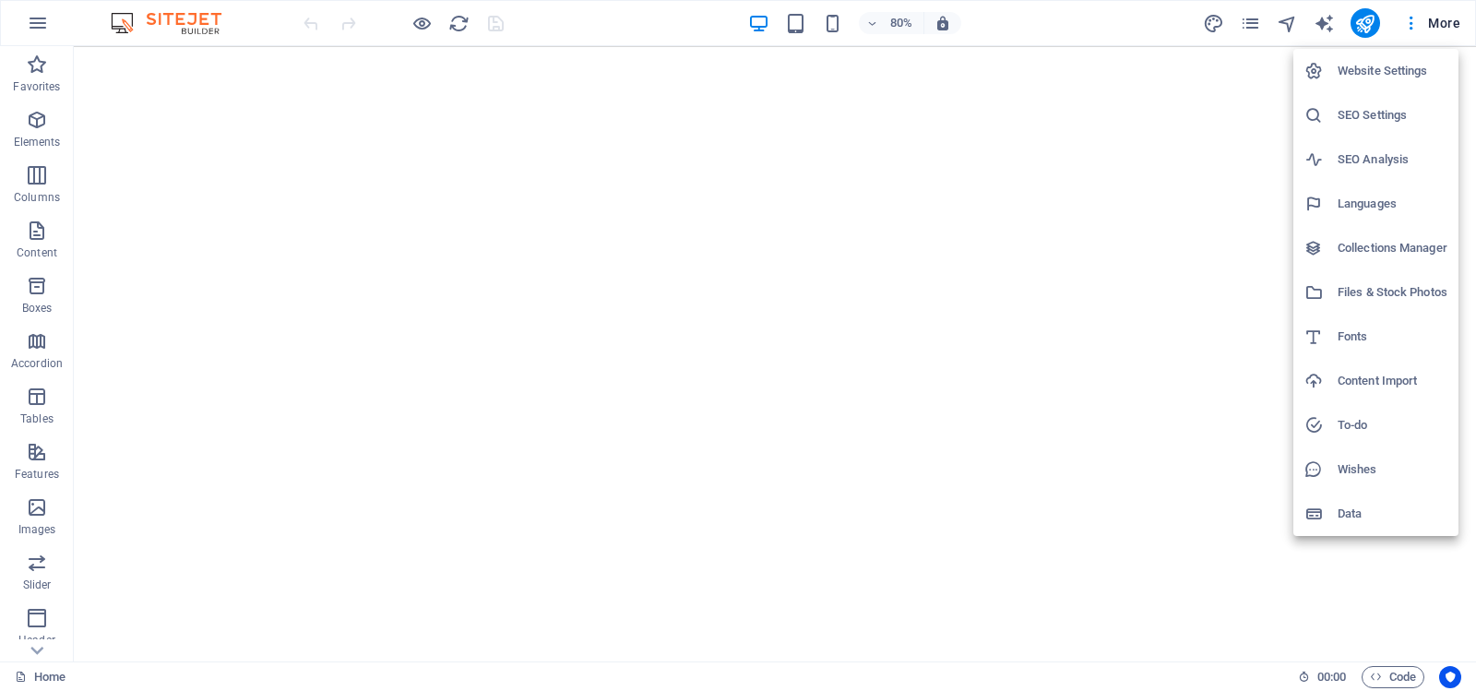
click at [1384, 70] on h6 "Website Settings" at bounding box center [1393, 71] width 110 height 22
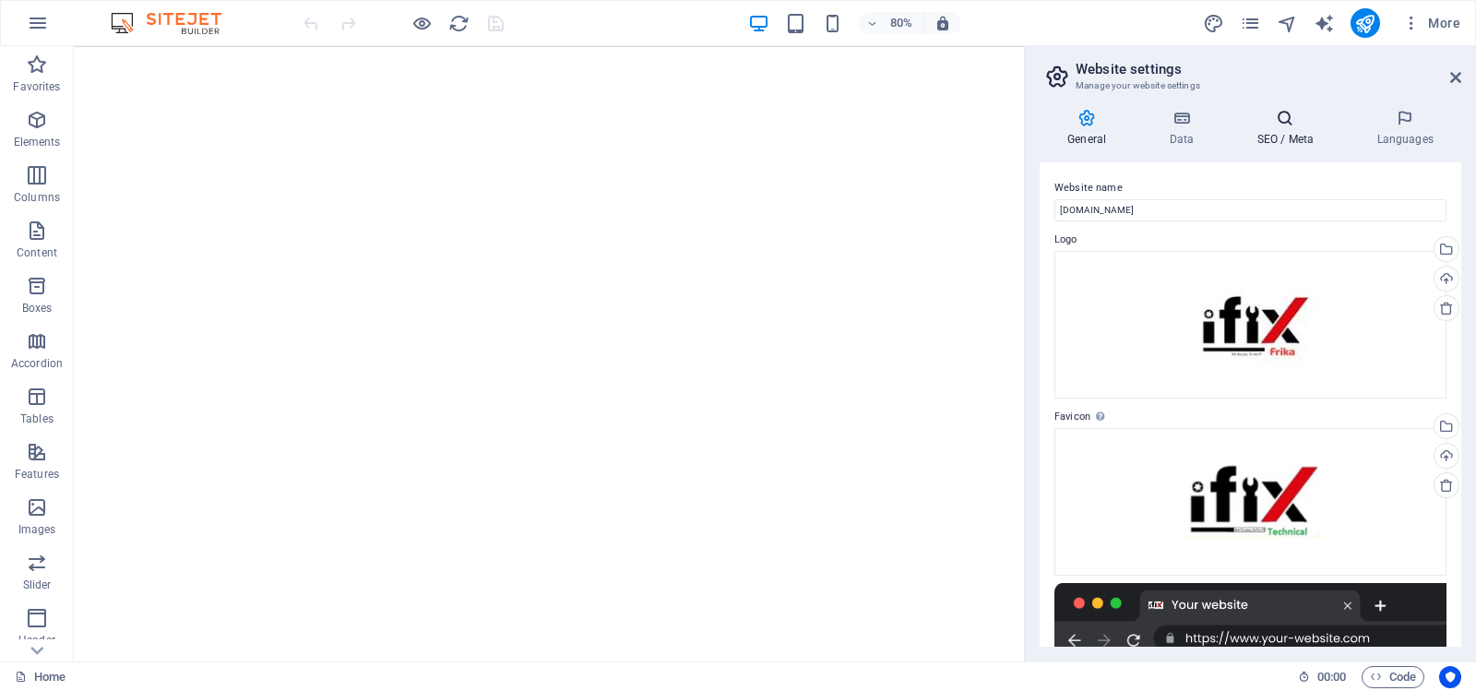
click at [1283, 121] on icon at bounding box center [1285, 118] width 113 height 18
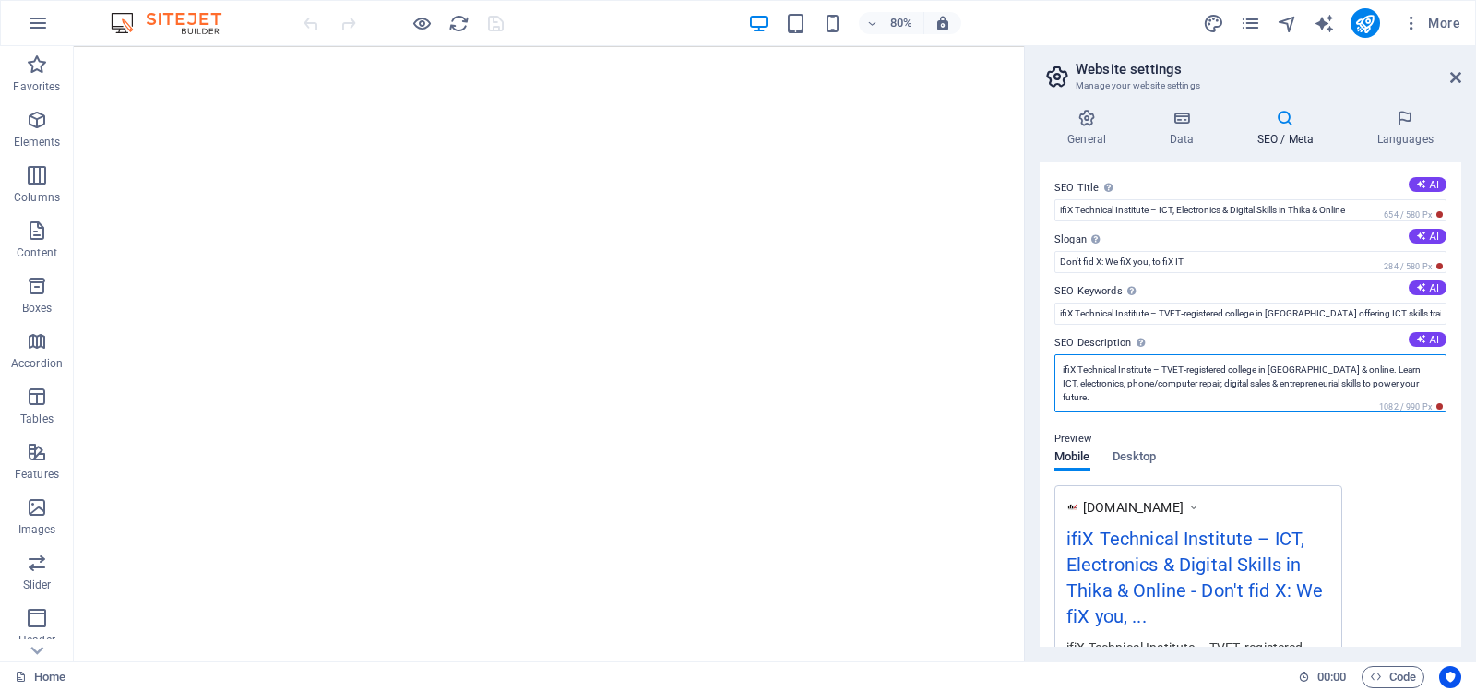
click at [1292, 371] on textarea "ifiX Technical Institute – TVET‑registered college in [GEOGRAPHIC_DATA] & onlin…" at bounding box center [1251, 383] width 392 height 58
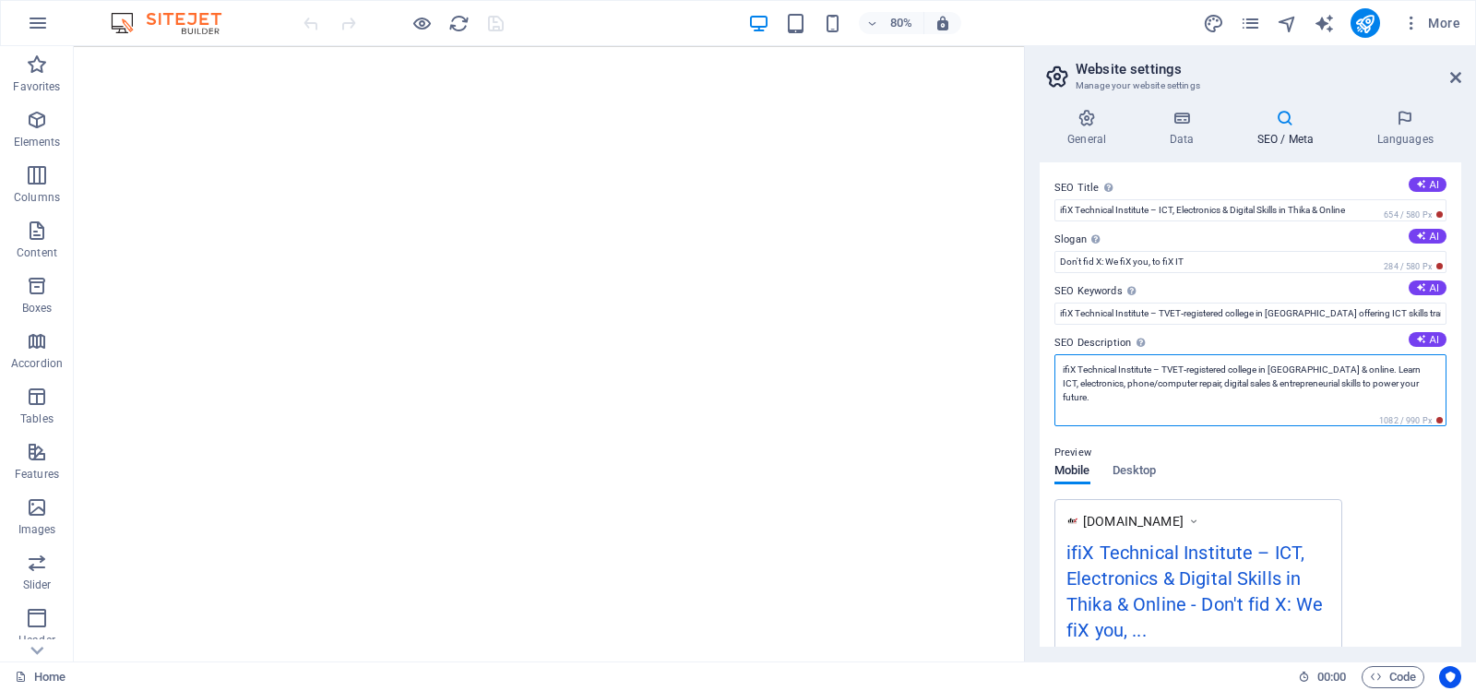
paste textarea
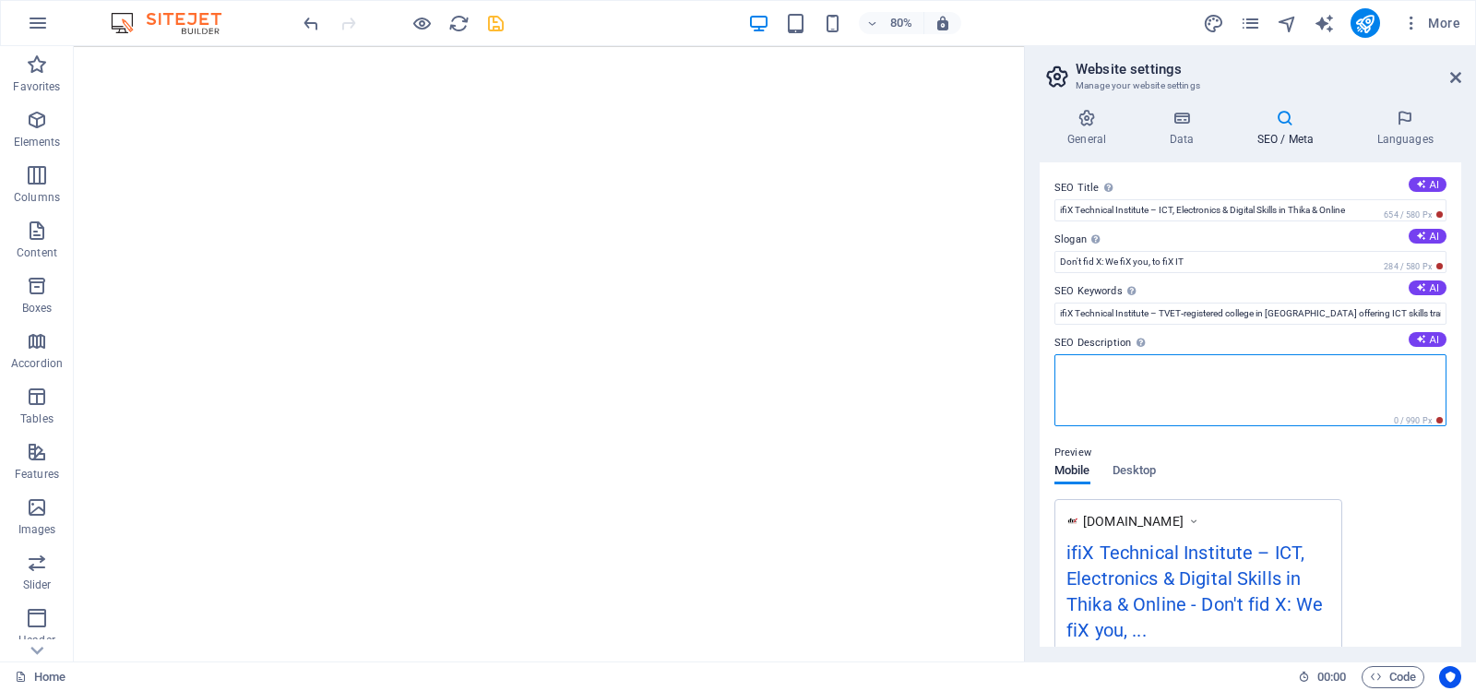
click at [1254, 390] on textarea "SEO Description Describe the contents of your website - this is crucial for sea…" at bounding box center [1251, 390] width 392 height 72
paste textarea
paste textarea "ifiX Technical Institute – TVET‑registered college in [GEOGRAPHIC_DATA] & onlin…"
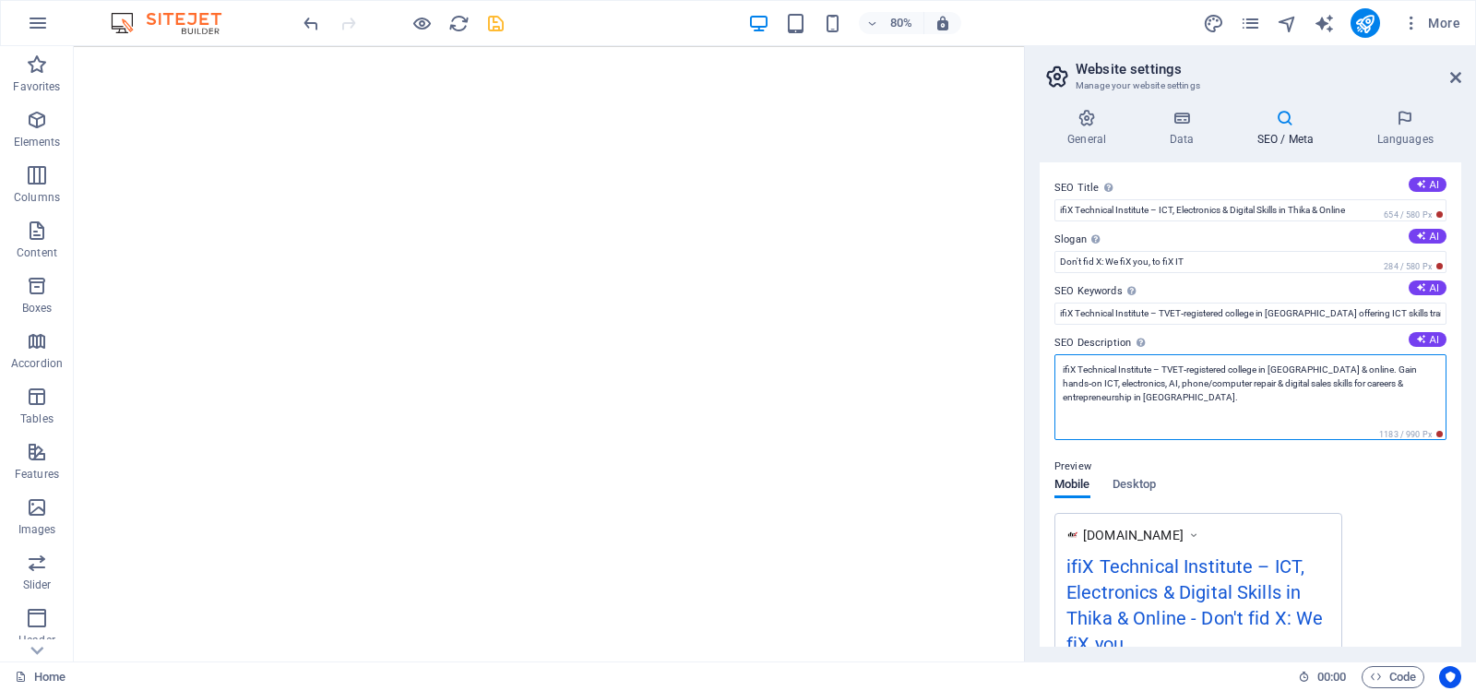
click at [1149, 431] on textarea "ifiX Technical Institute – TVET‑registered college in [GEOGRAPHIC_DATA] & onlin…" at bounding box center [1251, 397] width 392 height 86
click at [1146, 422] on textarea "ifiX Technical Institute – TVET‑registered college in [GEOGRAPHIC_DATA] & onlin…" at bounding box center [1251, 397] width 392 height 86
type textarea "ifiX Technical Institute – TVET‑registered college in [GEOGRAPHIC_DATA] & onlin…"
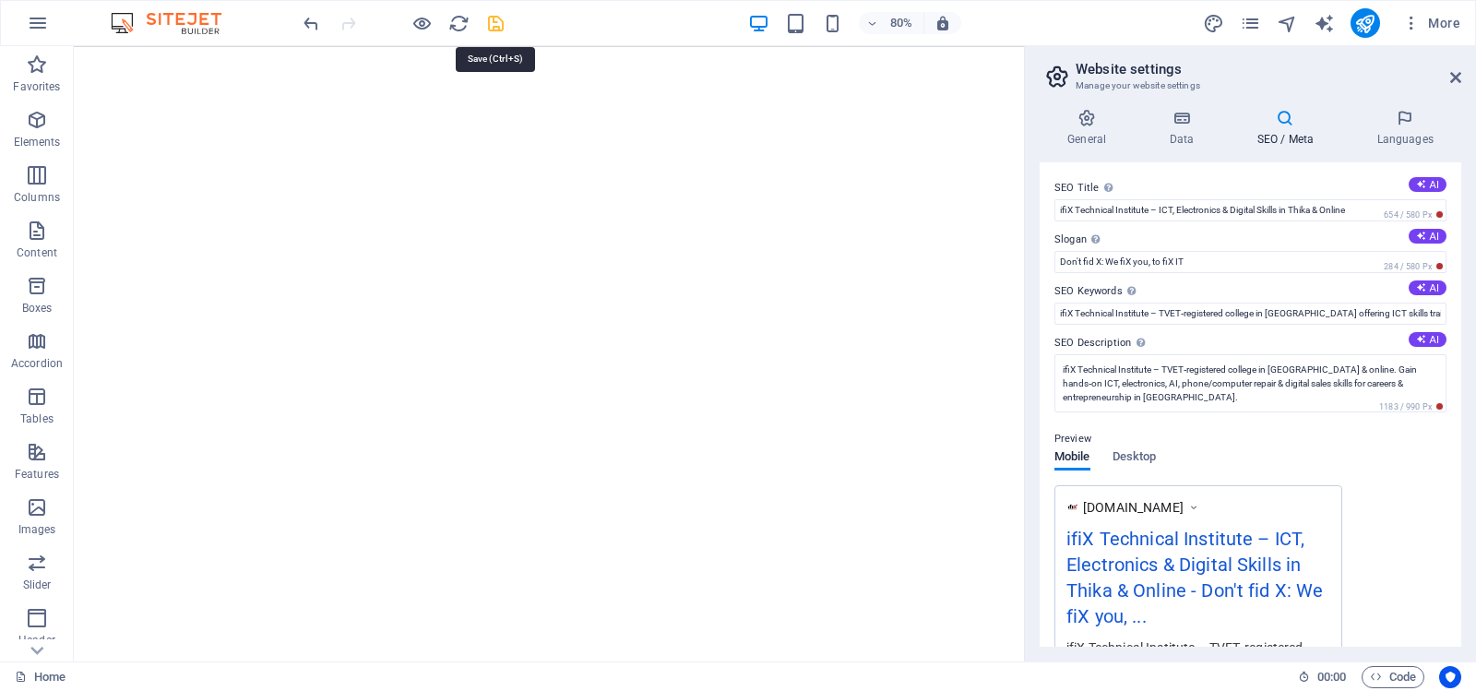
click at [494, 20] on icon "save" at bounding box center [495, 23] width 21 height 21
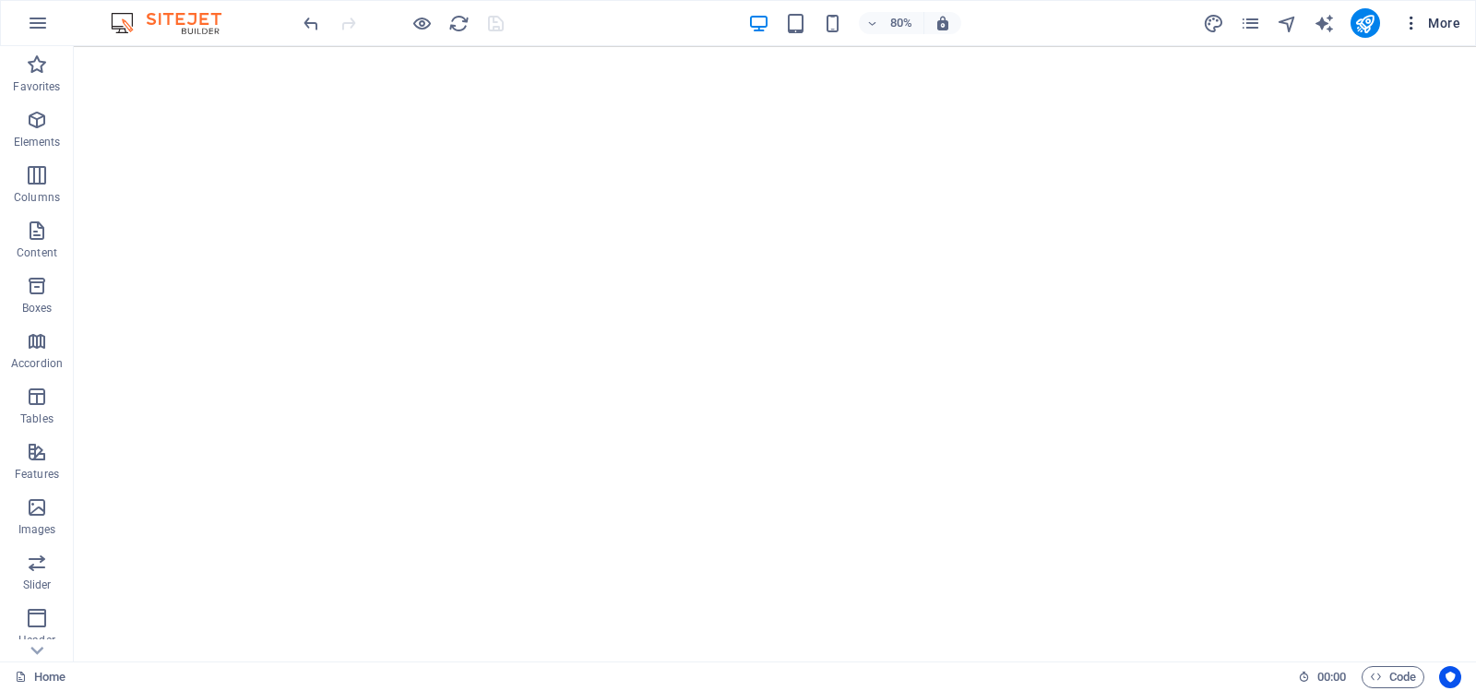
click at [1411, 20] on icon "button" at bounding box center [1411, 23] width 18 height 18
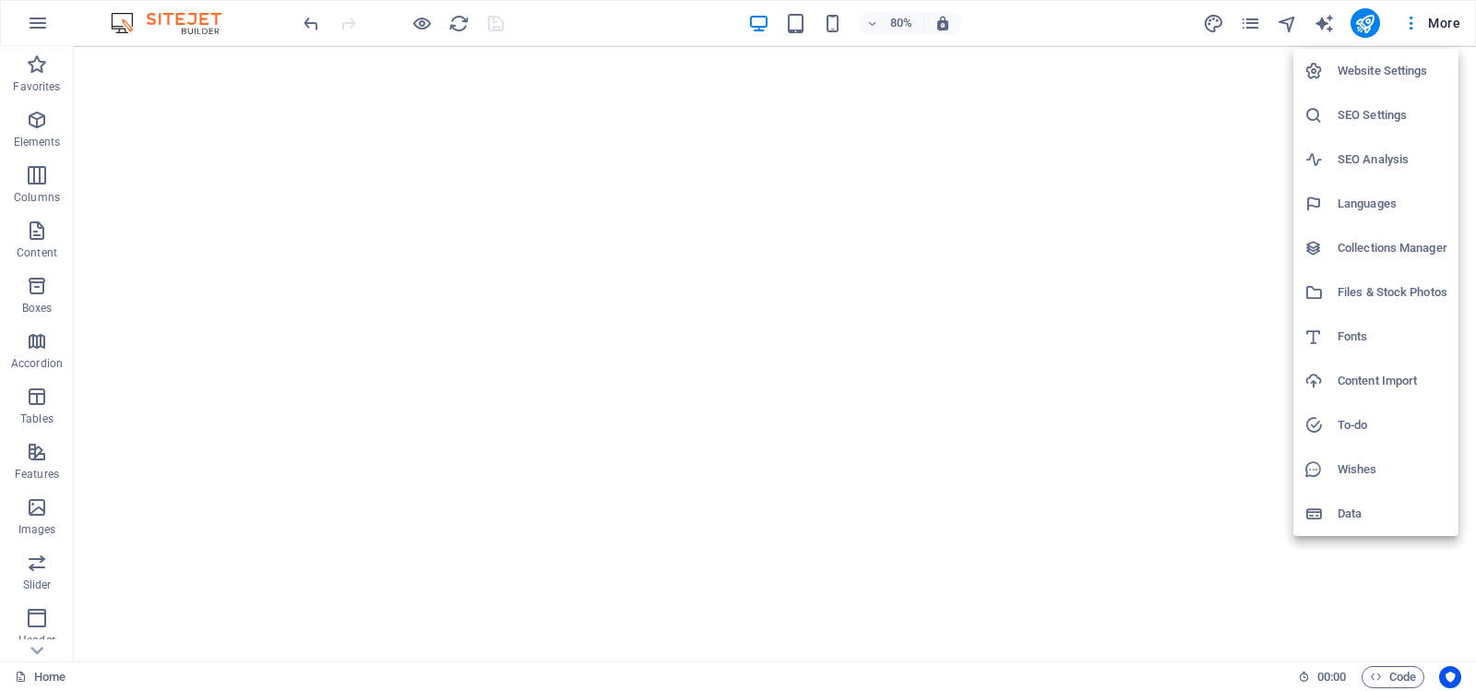
click at [1389, 64] on h6 "Website Settings" at bounding box center [1393, 71] width 110 height 22
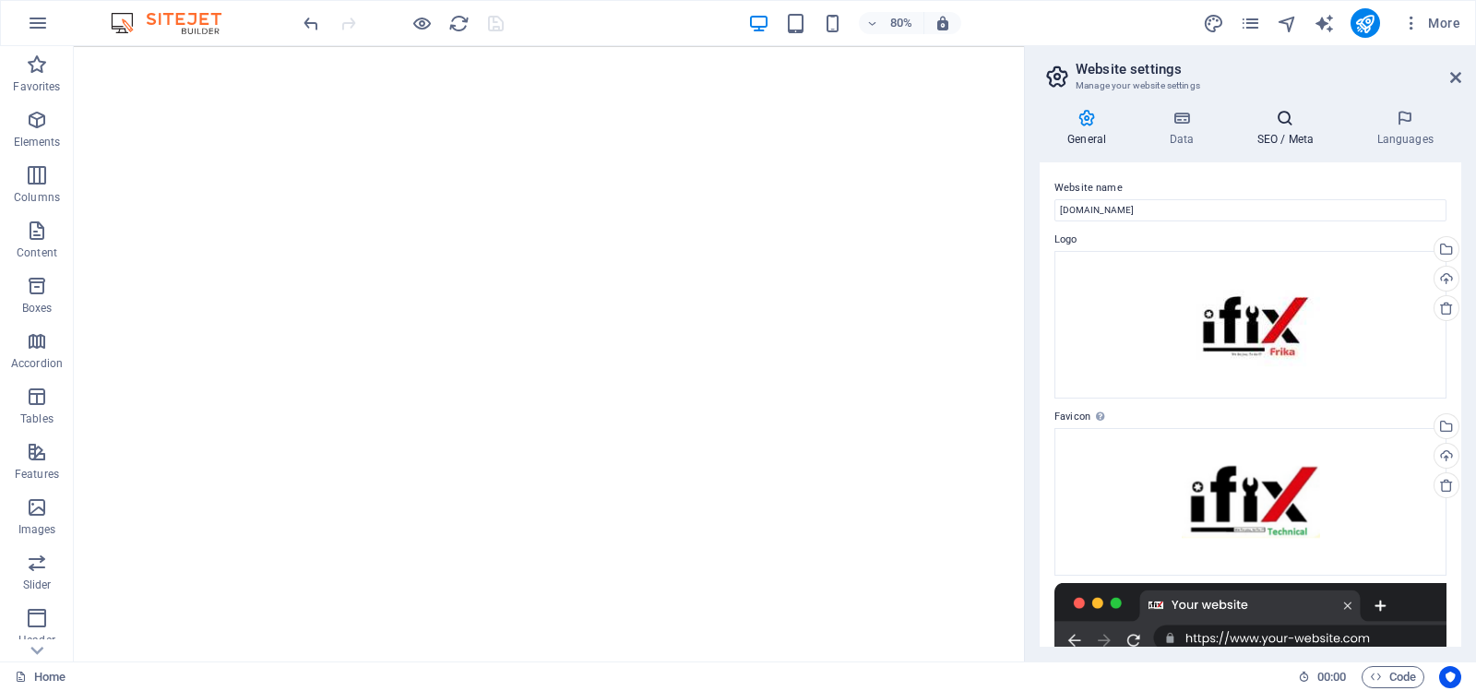
click at [1281, 122] on icon at bounding box center [1285, 118] width 113 height 18
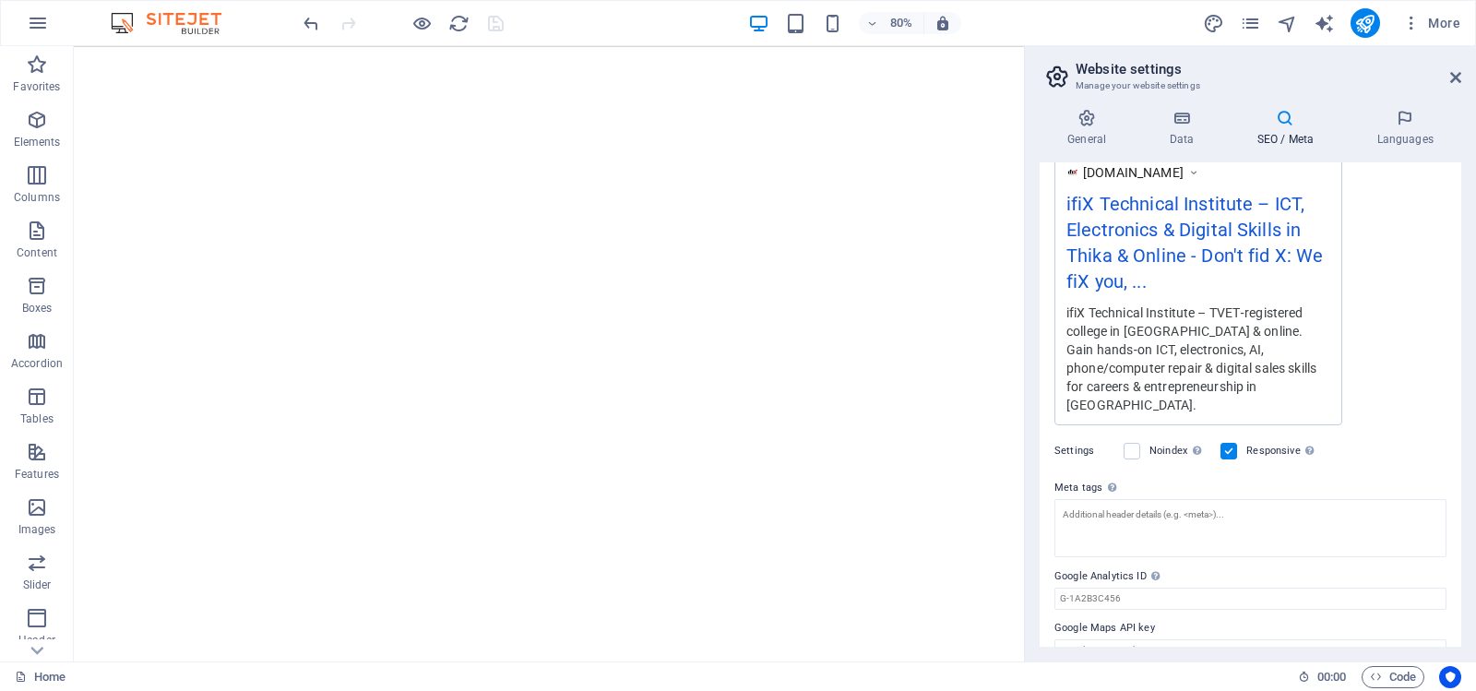
scroll to position [346, 0]
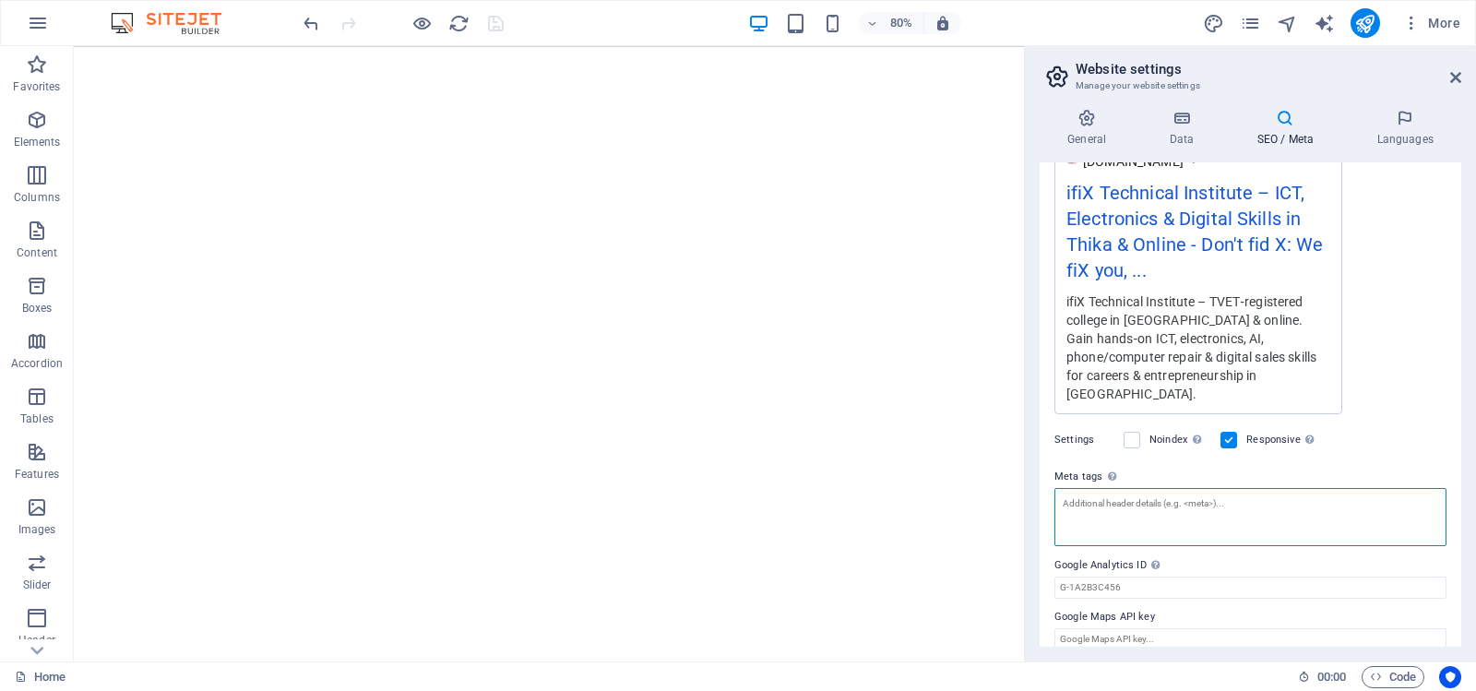
click at [1203, 497] on textarea "Meta tags Enter HTML code here that will be placed inside the tags of your webs…" at bounding box center [1251, 517] width 392 height 58
paste textarea "<!-- Loremip Dolo Sita --> <conse>adiP Elitseddo Eiusmodte – INC, Utlaboreetd &…"
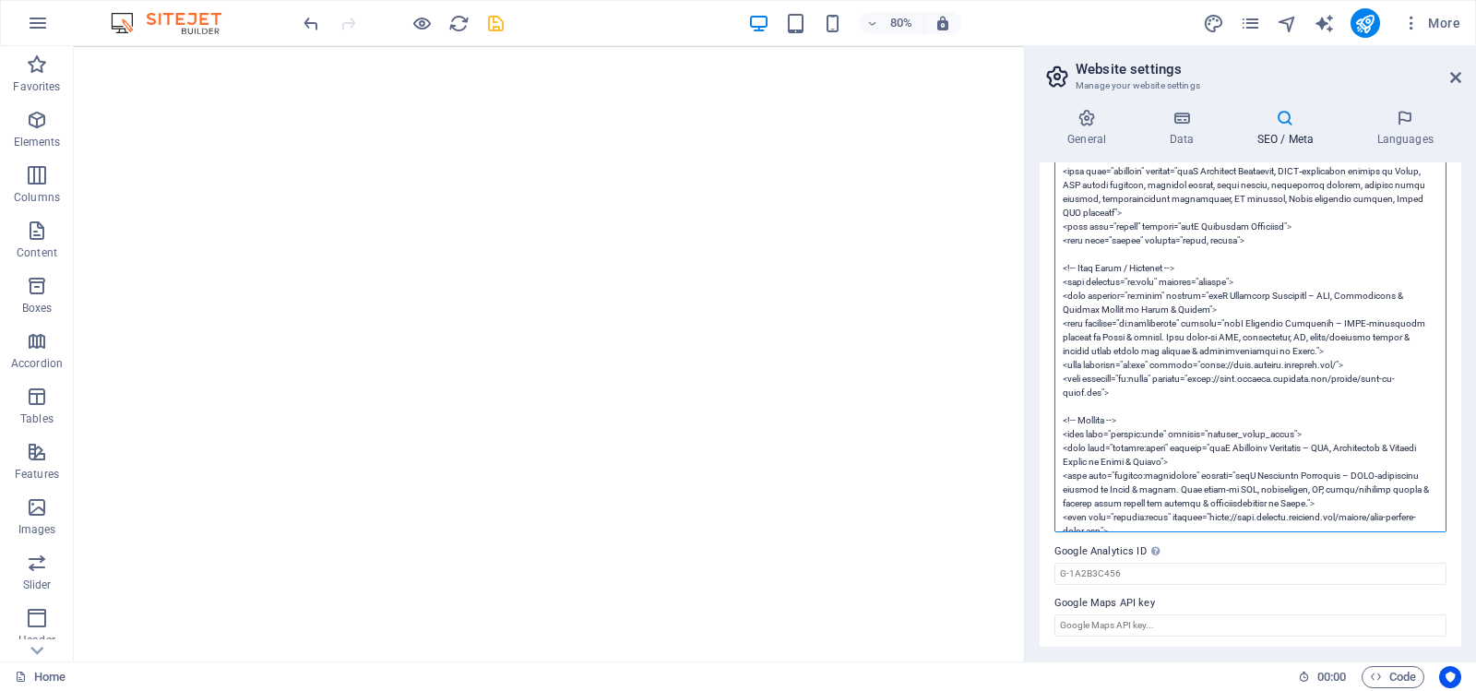
scroll to position [747, 0]
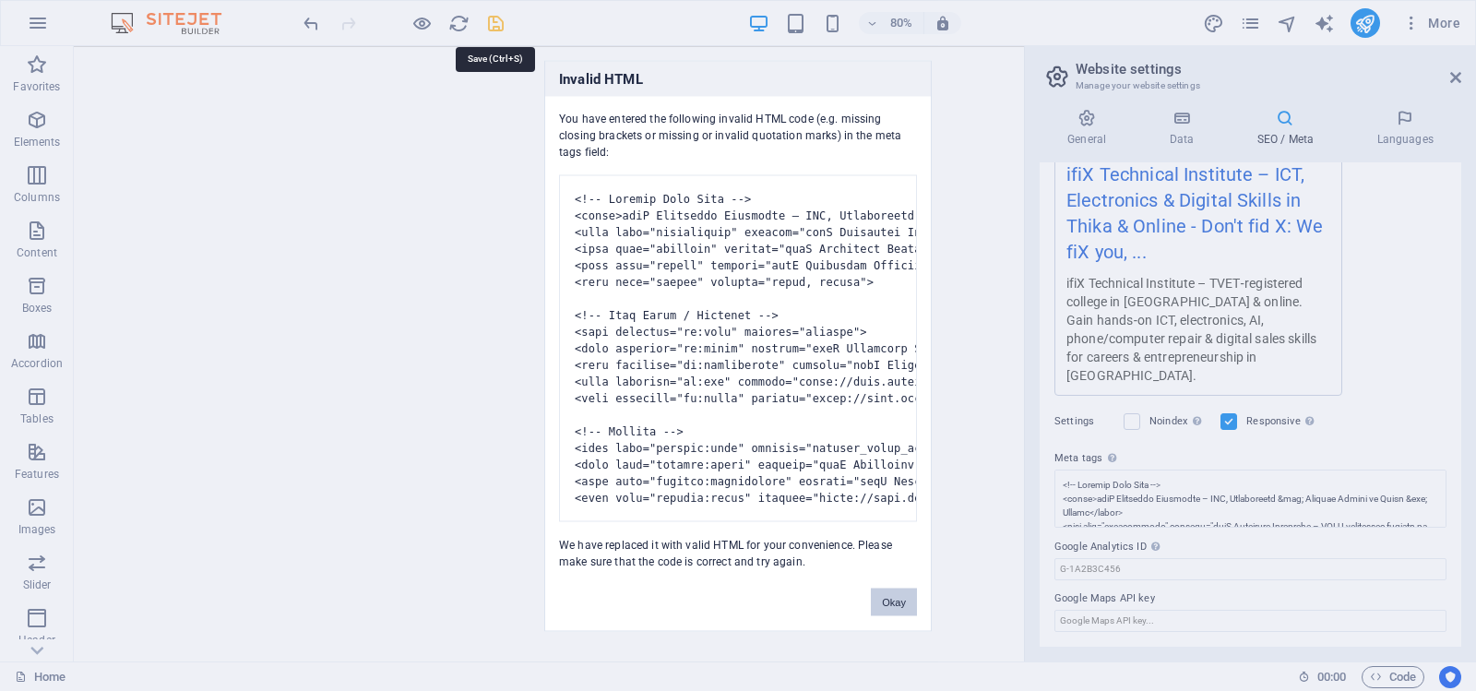
click at [497, 22] on body "ifiX Technical Institute Home Favorites Elements Columns Content Boxes Accordio…" at bounding box center [738, 345] width 1476 height 691
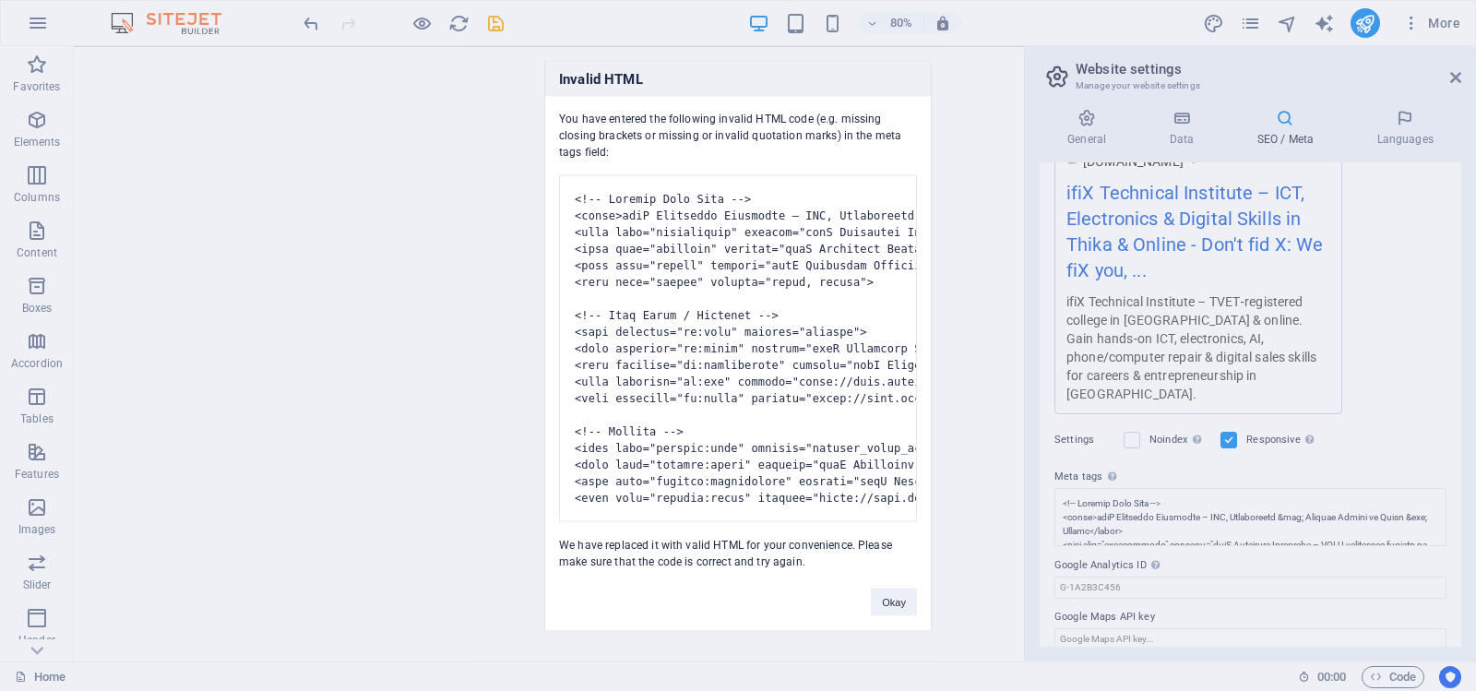
drag, startPoint x: 809, startPoint y: 575, endPoint x: 558, endPoint y: 103, distance: 534.1
click at [558, 103] on div "You have entered the following invalid HTML code (e.g. missing closing brackets…" at bounding box center [738, 332] width 386 height 473
copy div "Lor ipsu dolorsi ame consectet adipisc ELIT sedd (e.t. incidid utlabor etdolore…"
click at [971, 268] on div "Invalid HTML You have entered the following invalid HTML code (e.g. missing clo…" at bounding box center [738, 345] width 1476 height 691
click at [1162, 490] on div "Invalid HTML You have entered the following invalid HTML code (e.g. missing clo…" at bounding box center [738, 345] width 1476 height 691
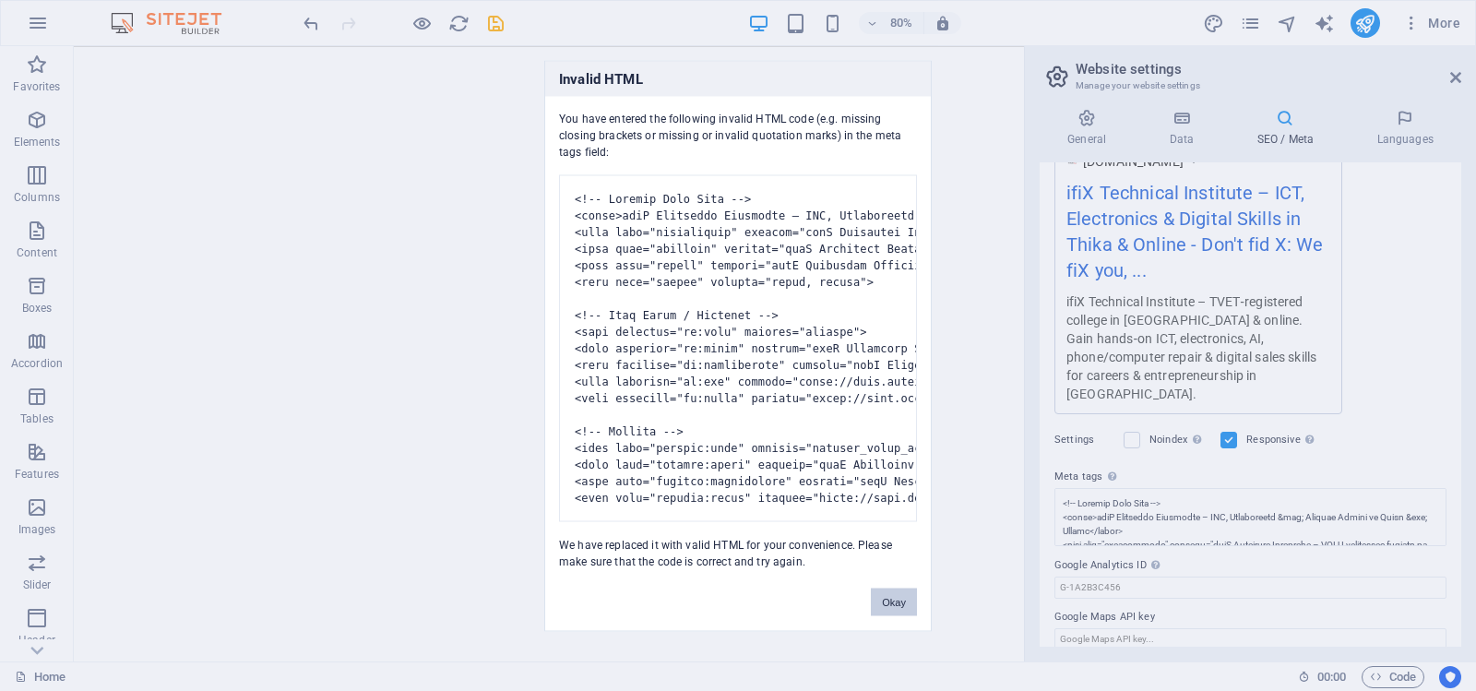
click at [892, 614] on button "Okay" at bounding box center [894, 602] width 46 height 28
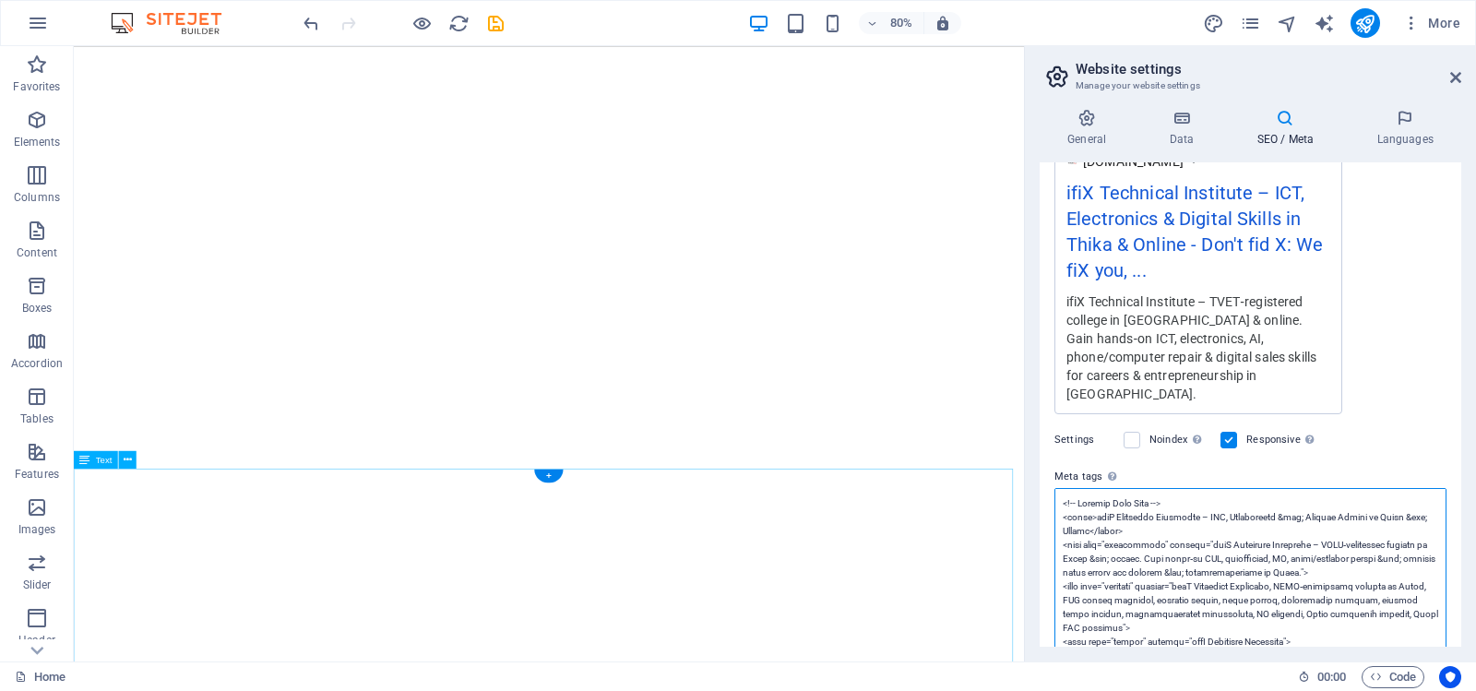
scroll to position [747, 0]
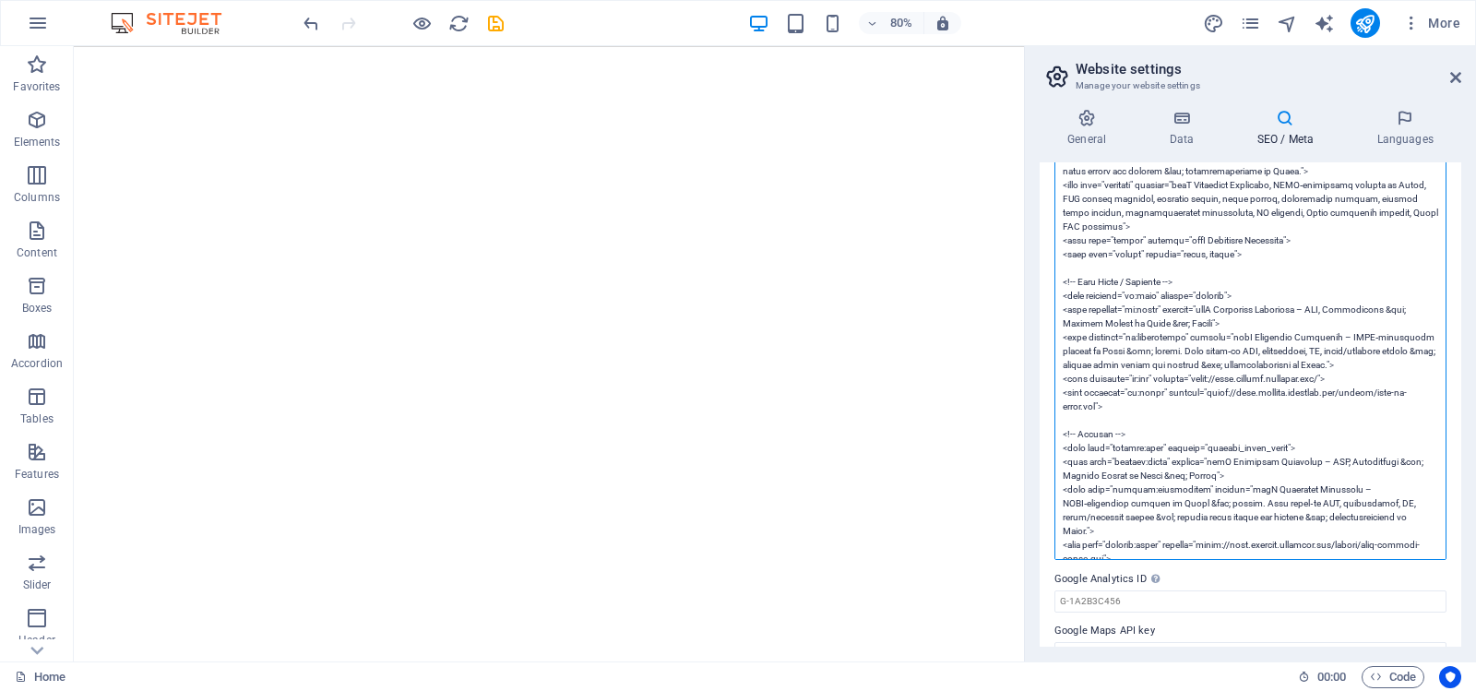
paste textarea "lore ipsu="dolorsitame" consect="adiP Elitseddo Eiusmodte – INCI‑utlaboreet dol…"
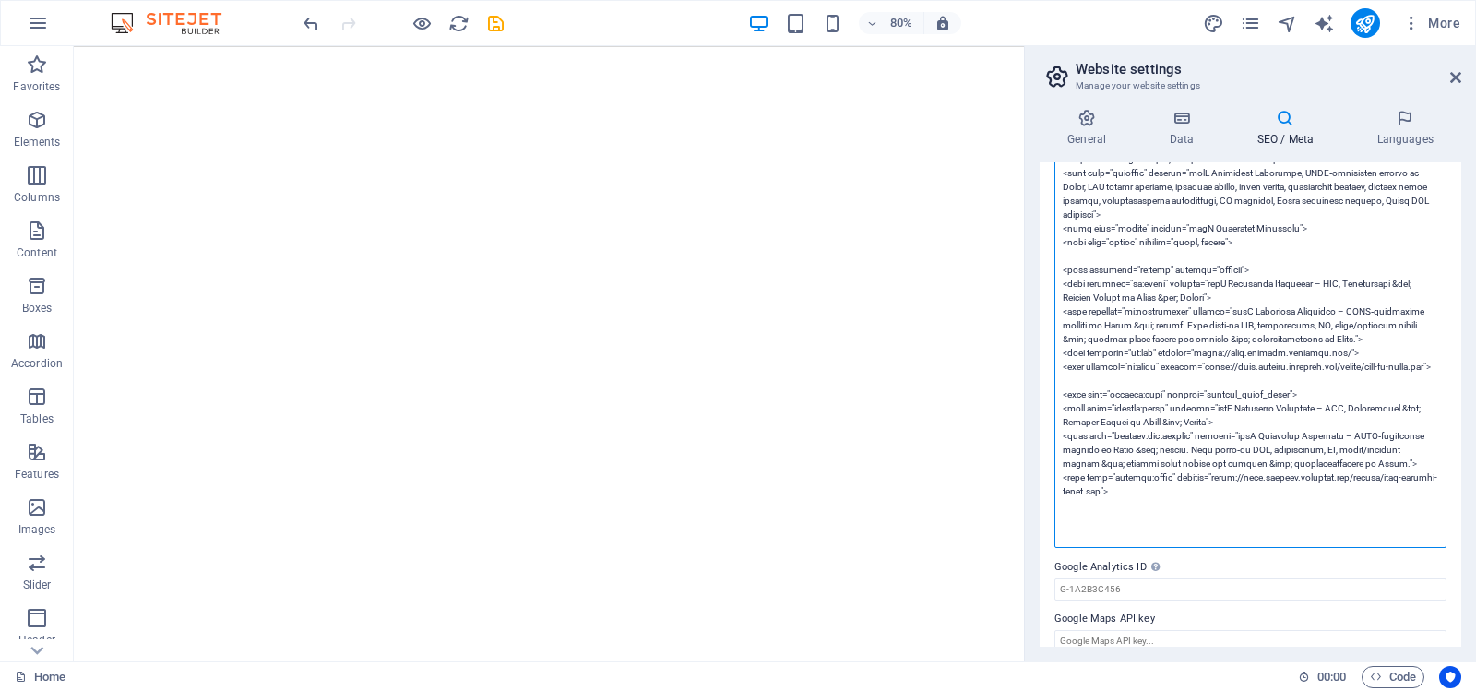
scroll to position [720, 0]
type textarea "<lore ipsu="dolorsitame" consect="adiP Elitseddo Eiusmodte – INCI‑utlaboreet do…"
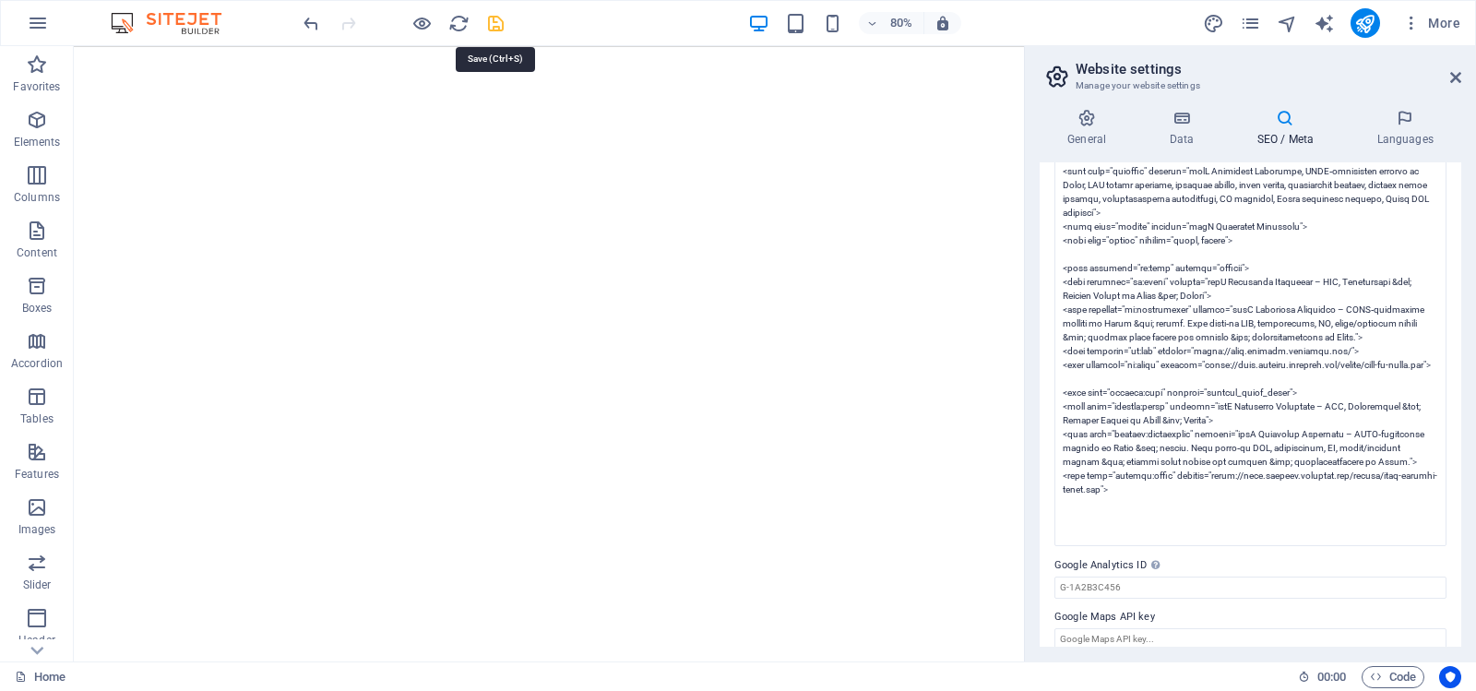
click at [495, 23] on icon "save" at bounding box center [495, 23] width 21 height 21
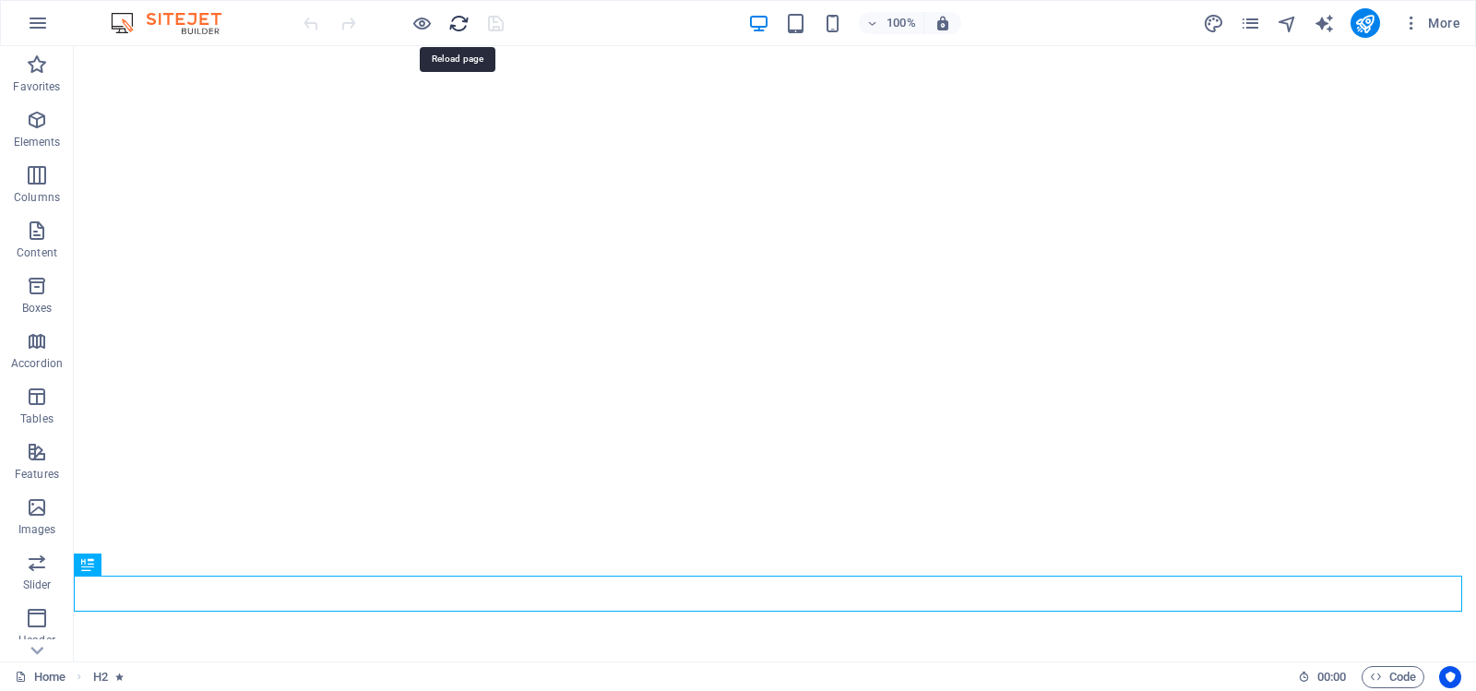
click at [455, 25] on icon "reload" at bounding box center [458, 23] width 21 height 21
